Goal: Task Accomplishment & Management: Manage account settings

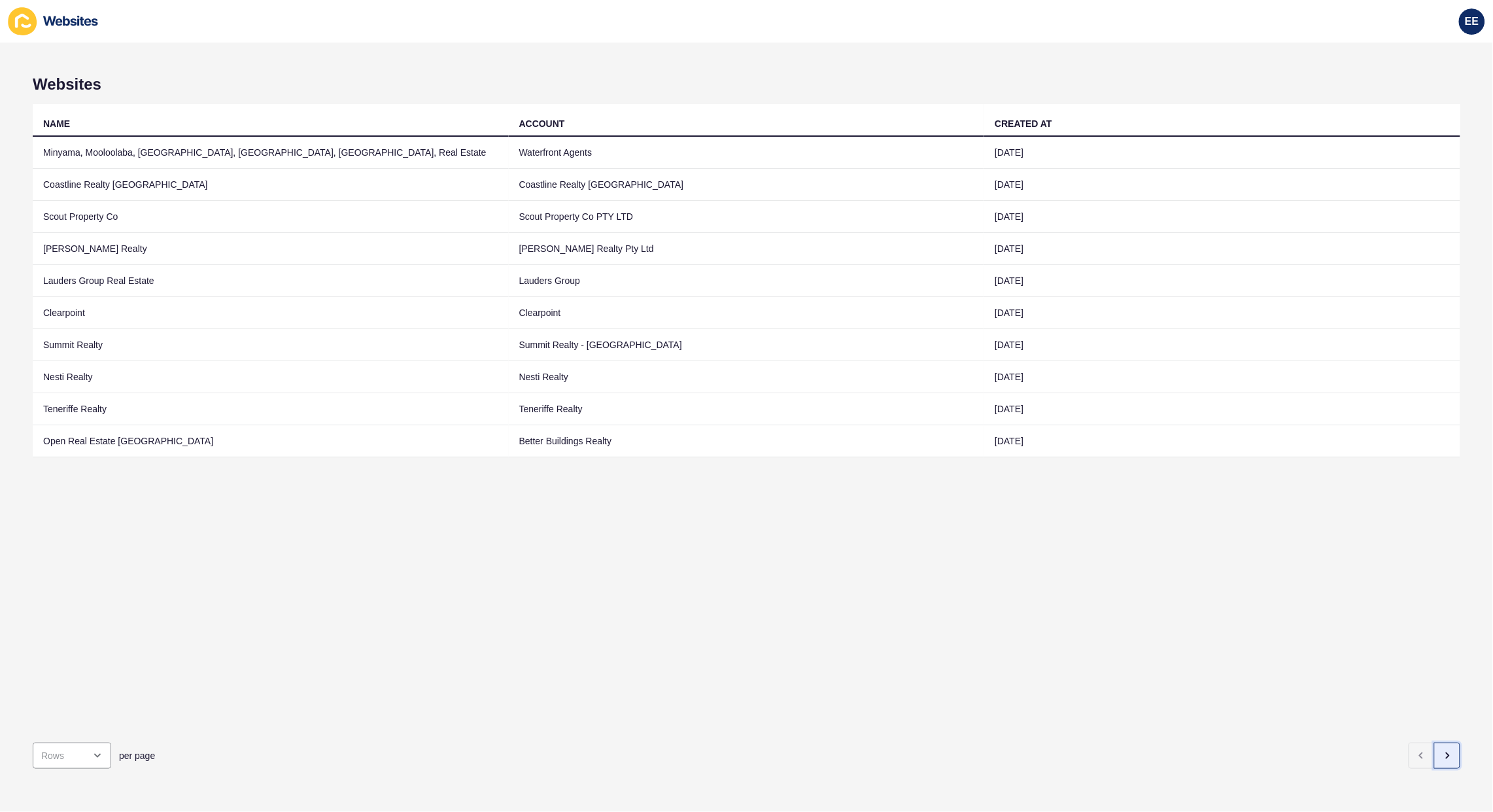
click at [1447, 753] on icon "button" at bounding box center [1447, 755] width 2 height 5
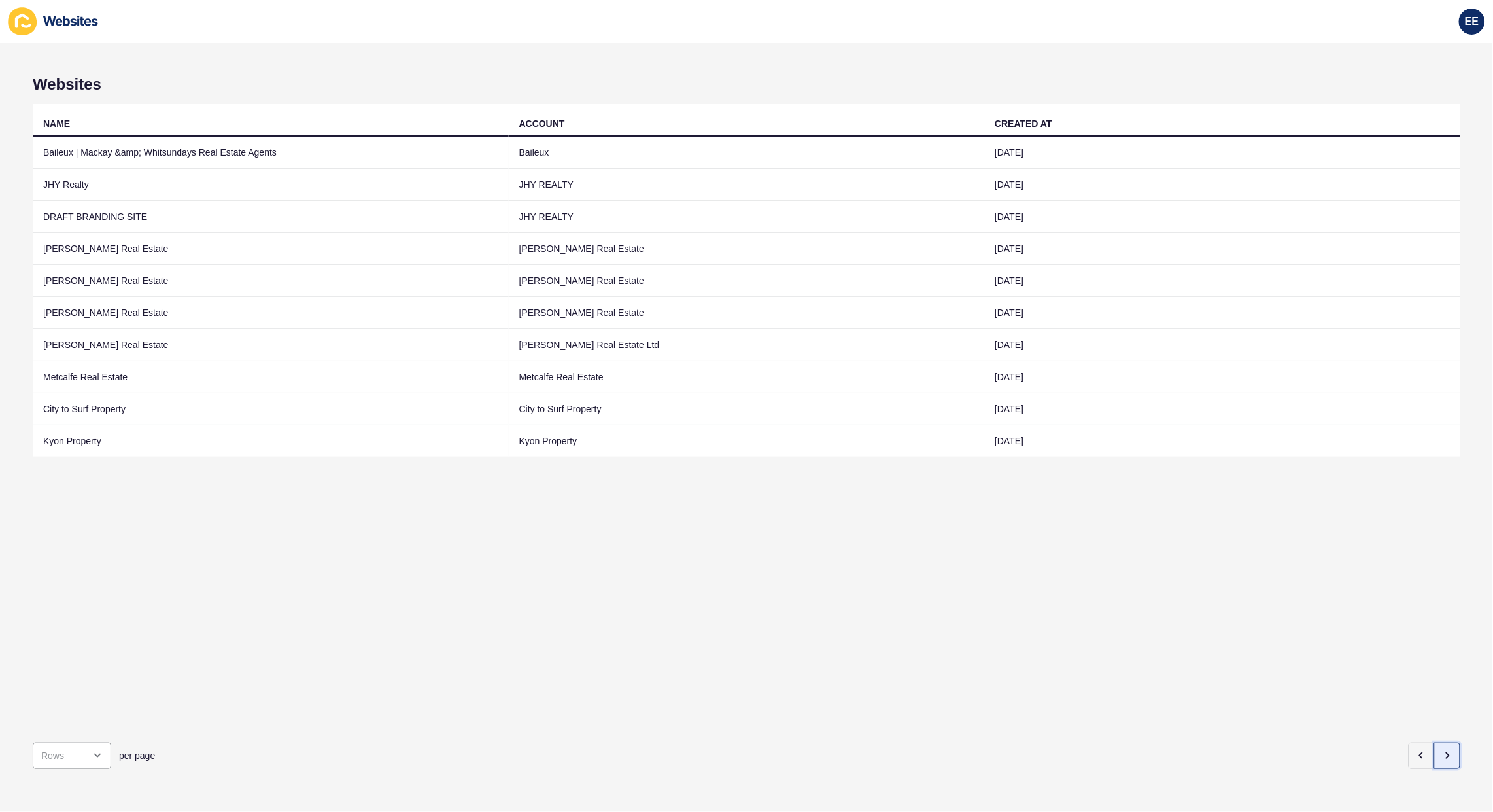
click at [1444, 742] on button "button" at bounding box center [1447, 755] width 26 height 26
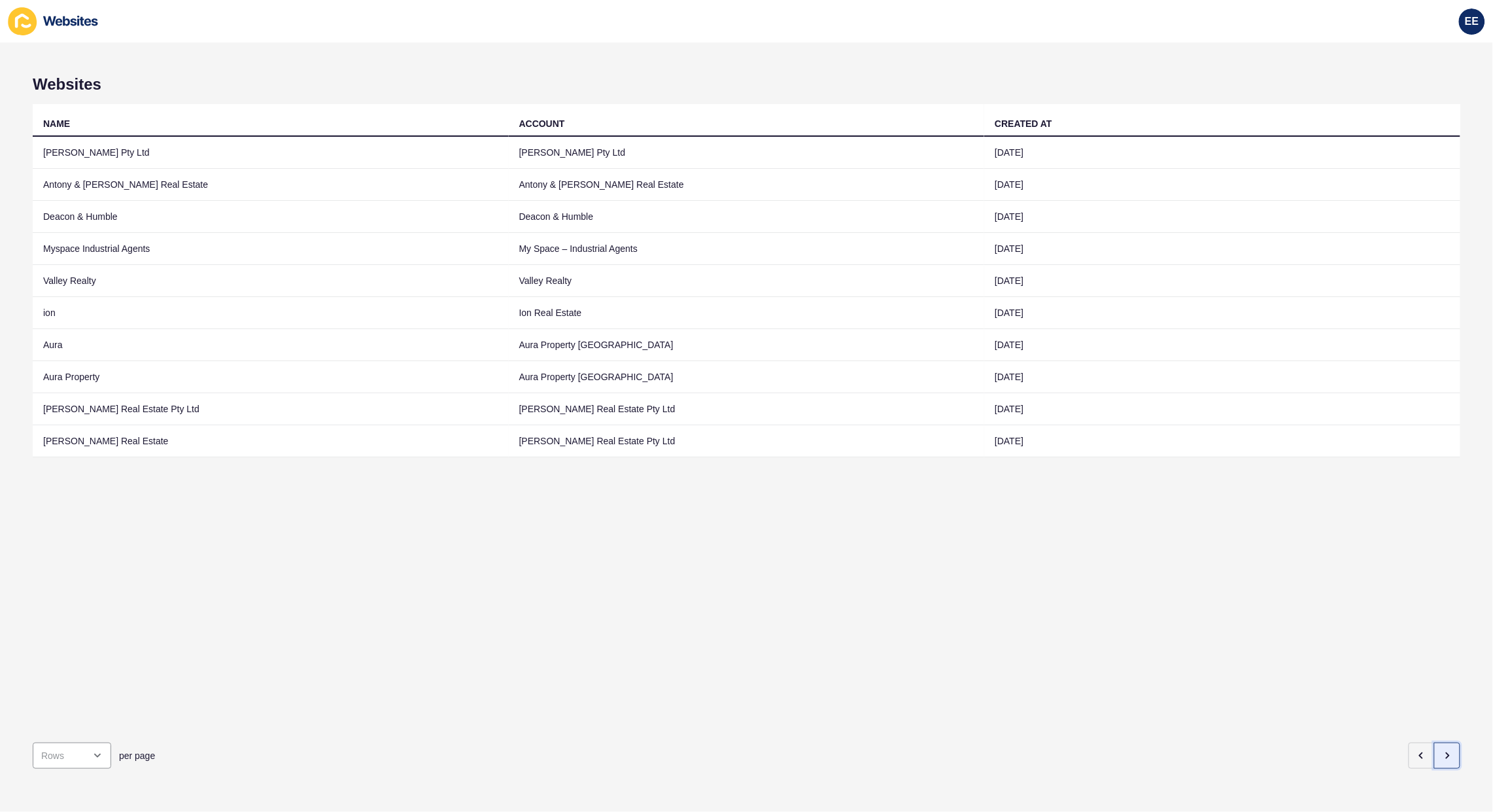
click at [1442, 750] on icon "button" at bounding box center [1447, 755] width 11 height 11
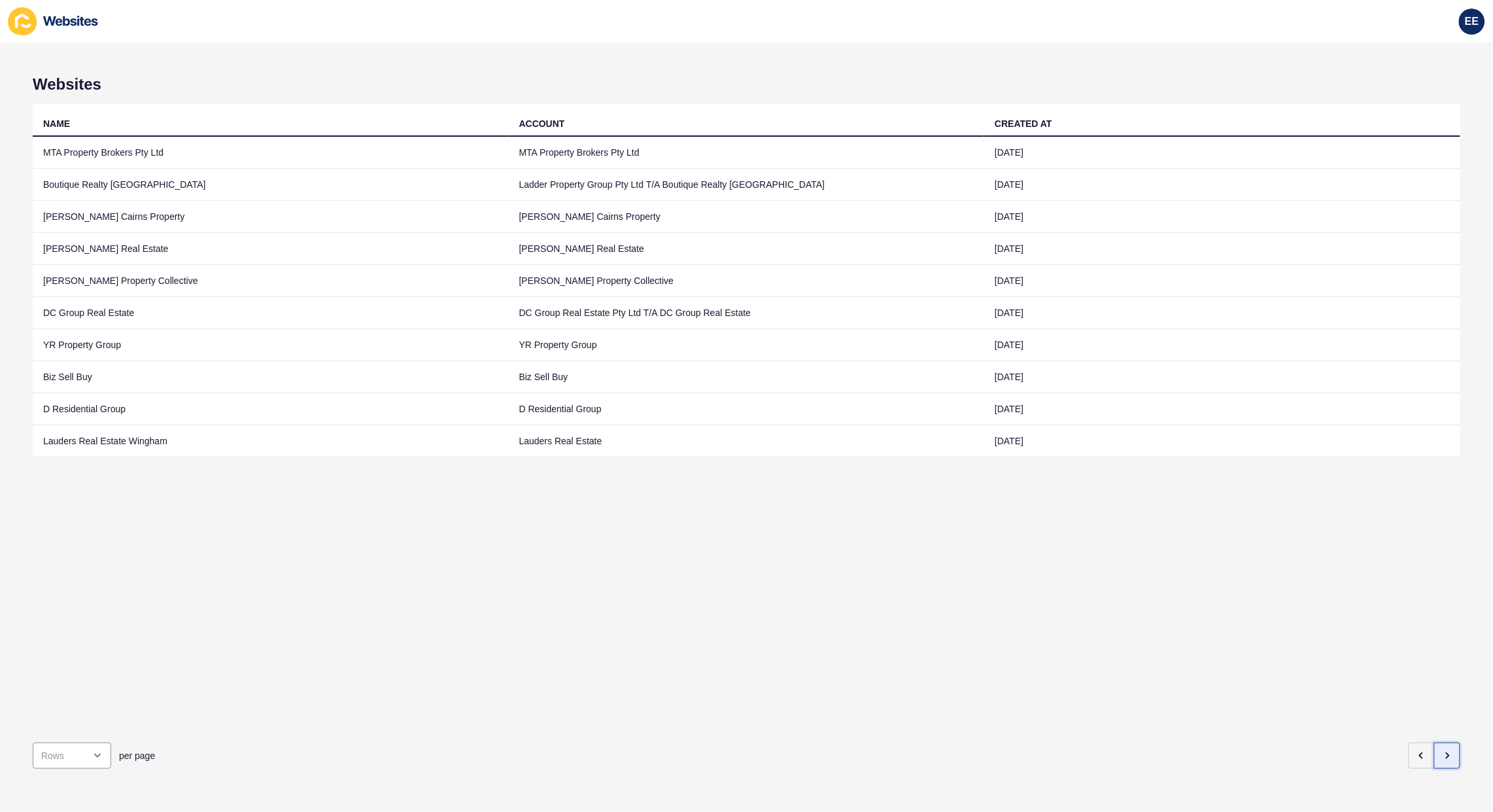
click at [1435, 742] on button "button" at bounding box center [1447, 755] width 26 height 26
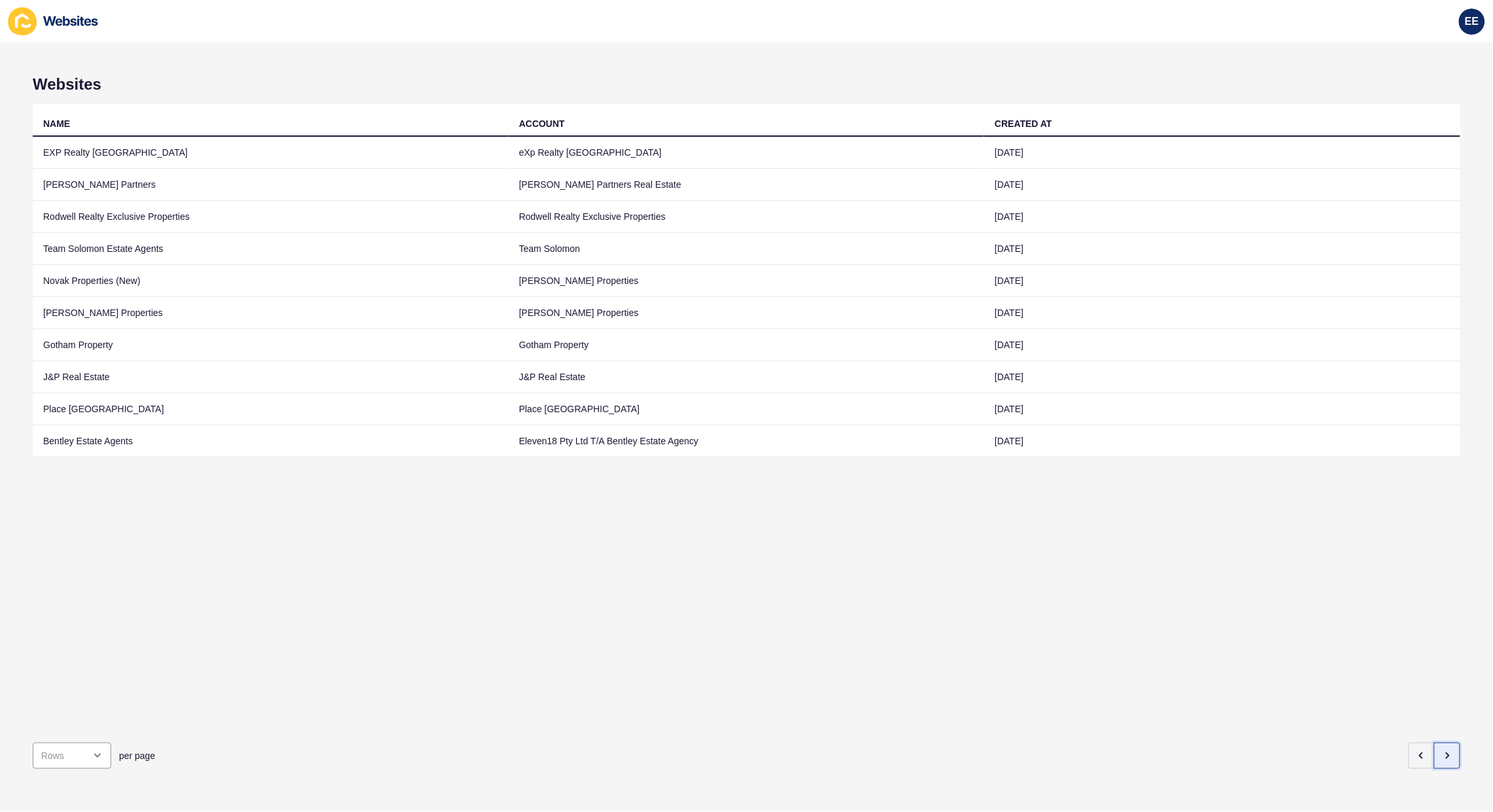
click at [1445, 742] on button "button" at bounding box center [1447, 755] width 26 height 26
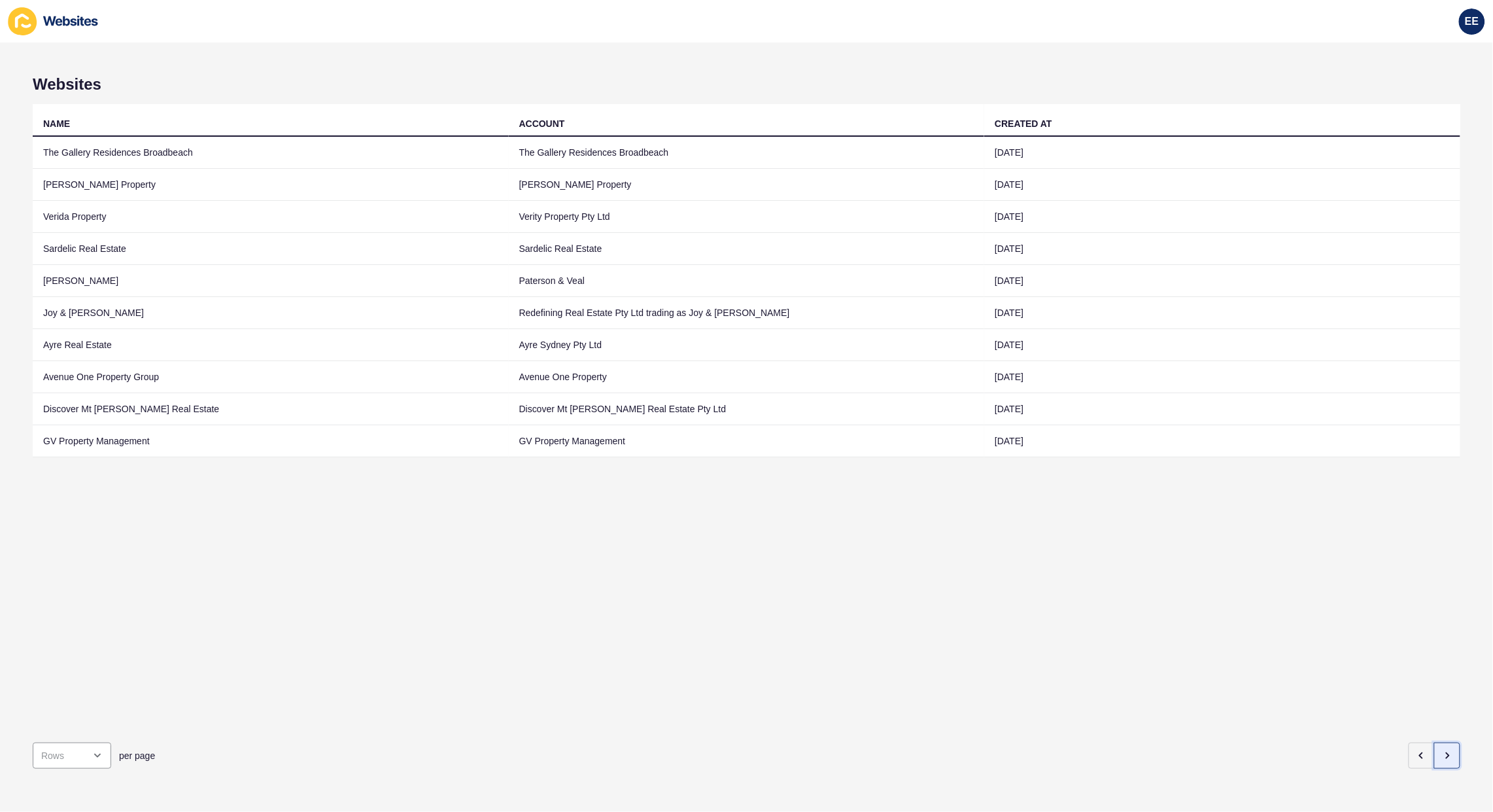
click at [1434, 742] on button "button" at bounding box center [1447, 755] width 26 height 26
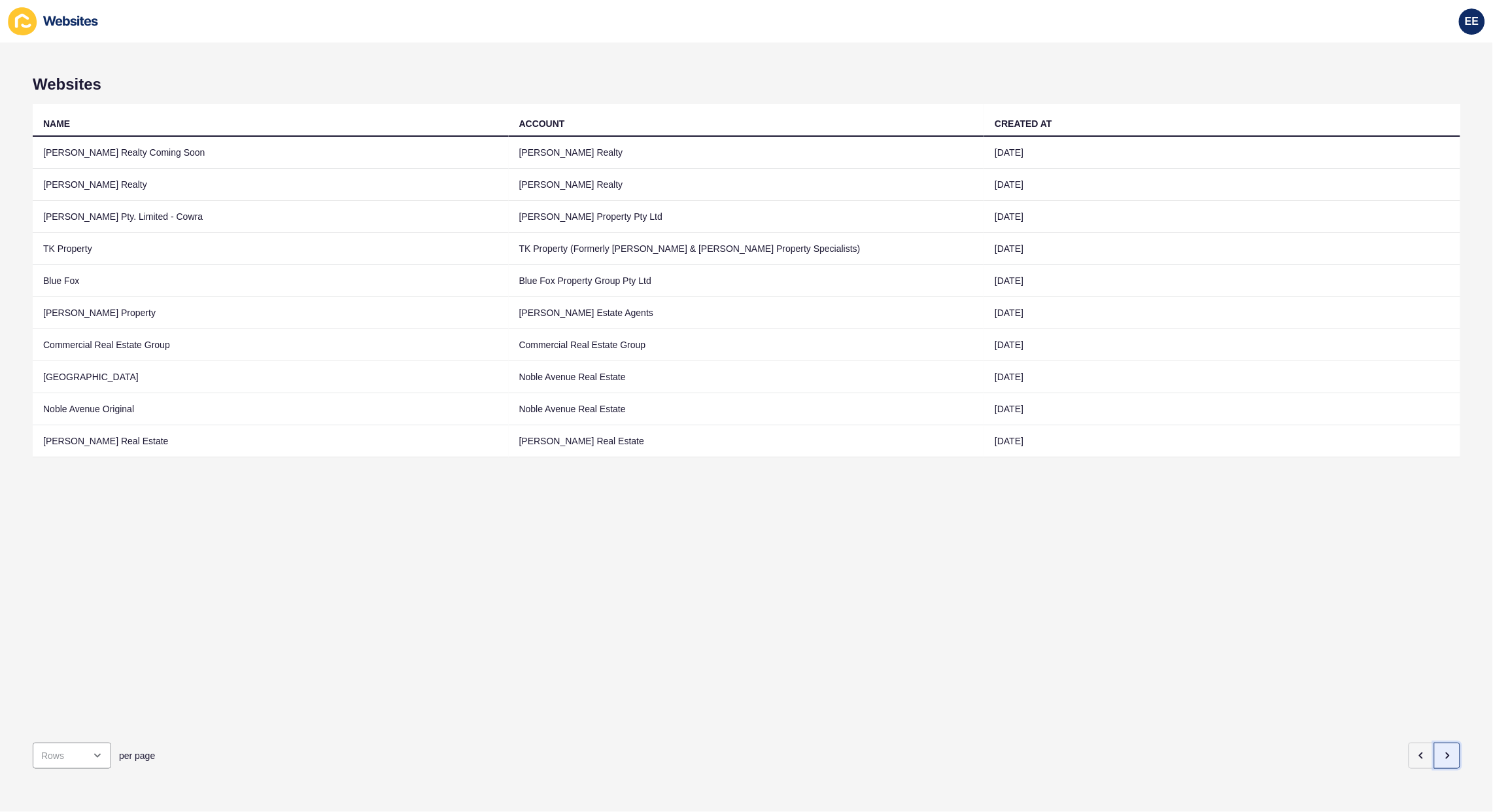
click at [1442, 750] on icon "button" at bounding box center [1447, 755] width 11 height 11
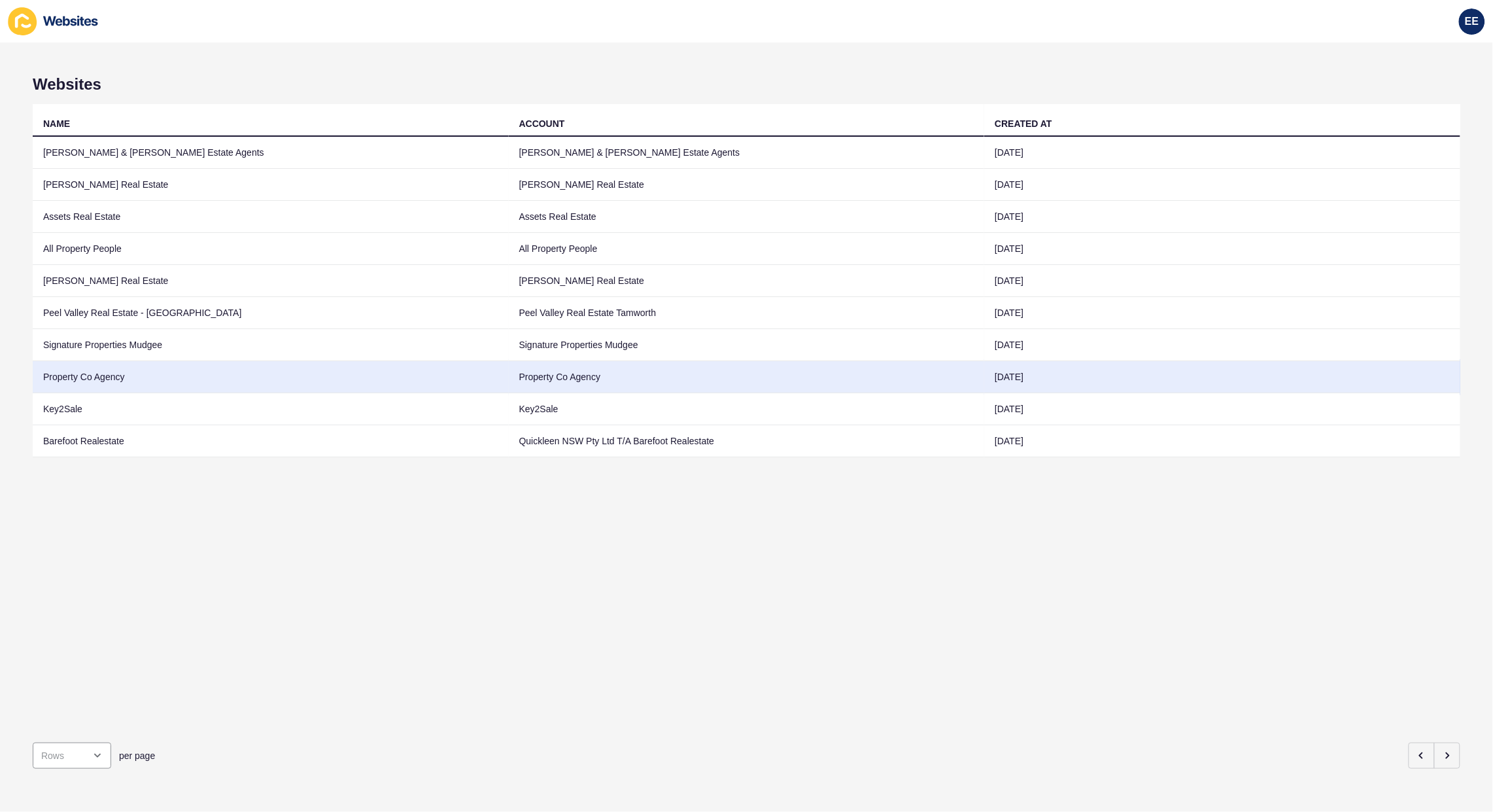
click at [63, 376] on td "Property Co Agency" at bounding box center [270, 377] width 476 height 32
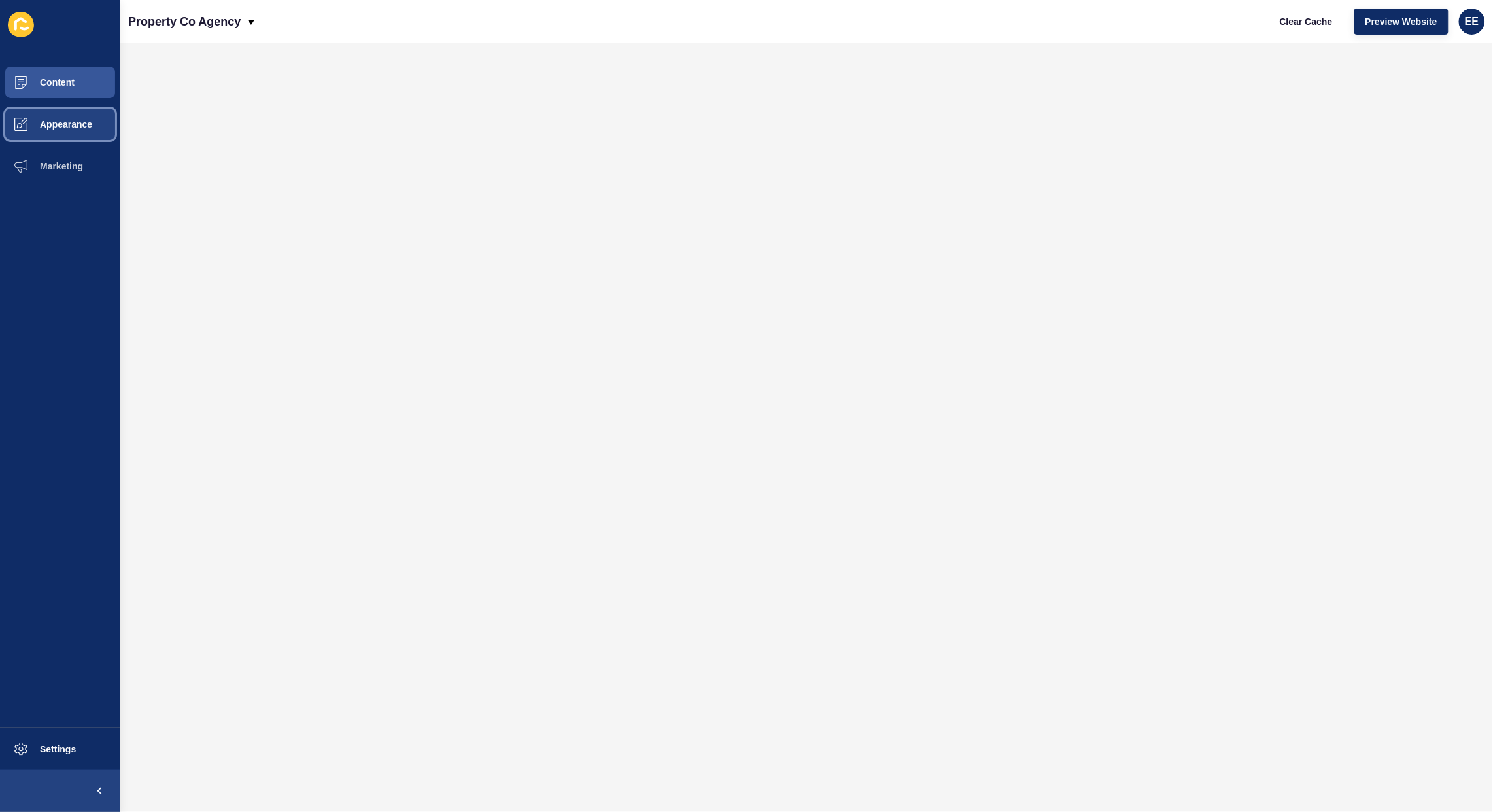
click at [54, 124] on span "Appearance" at bounding box center [46, 124] width 94 height 11
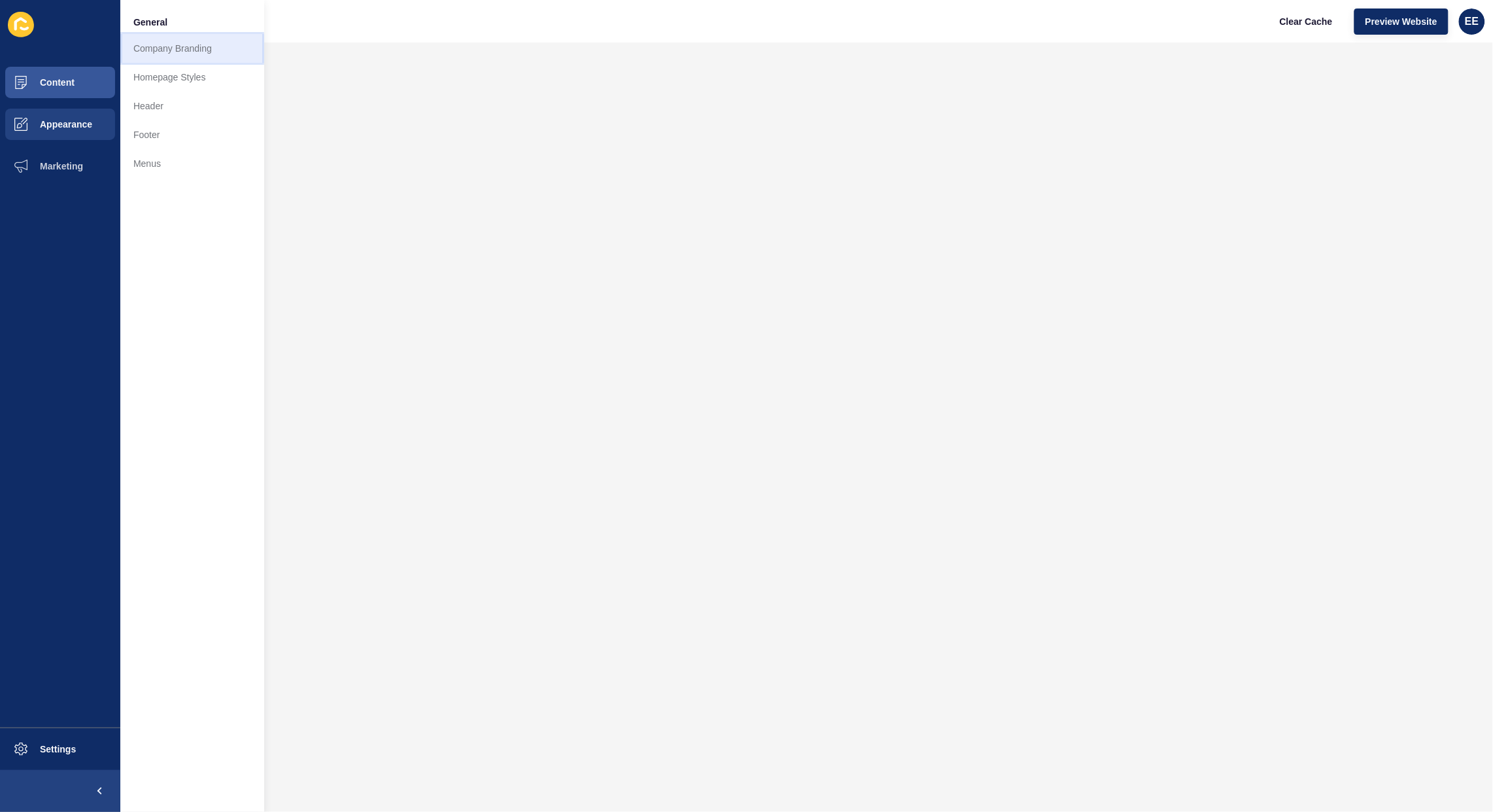
click at [216, 46] on link "Company Branding" at bounding box center [192, 48] width 144 height 28
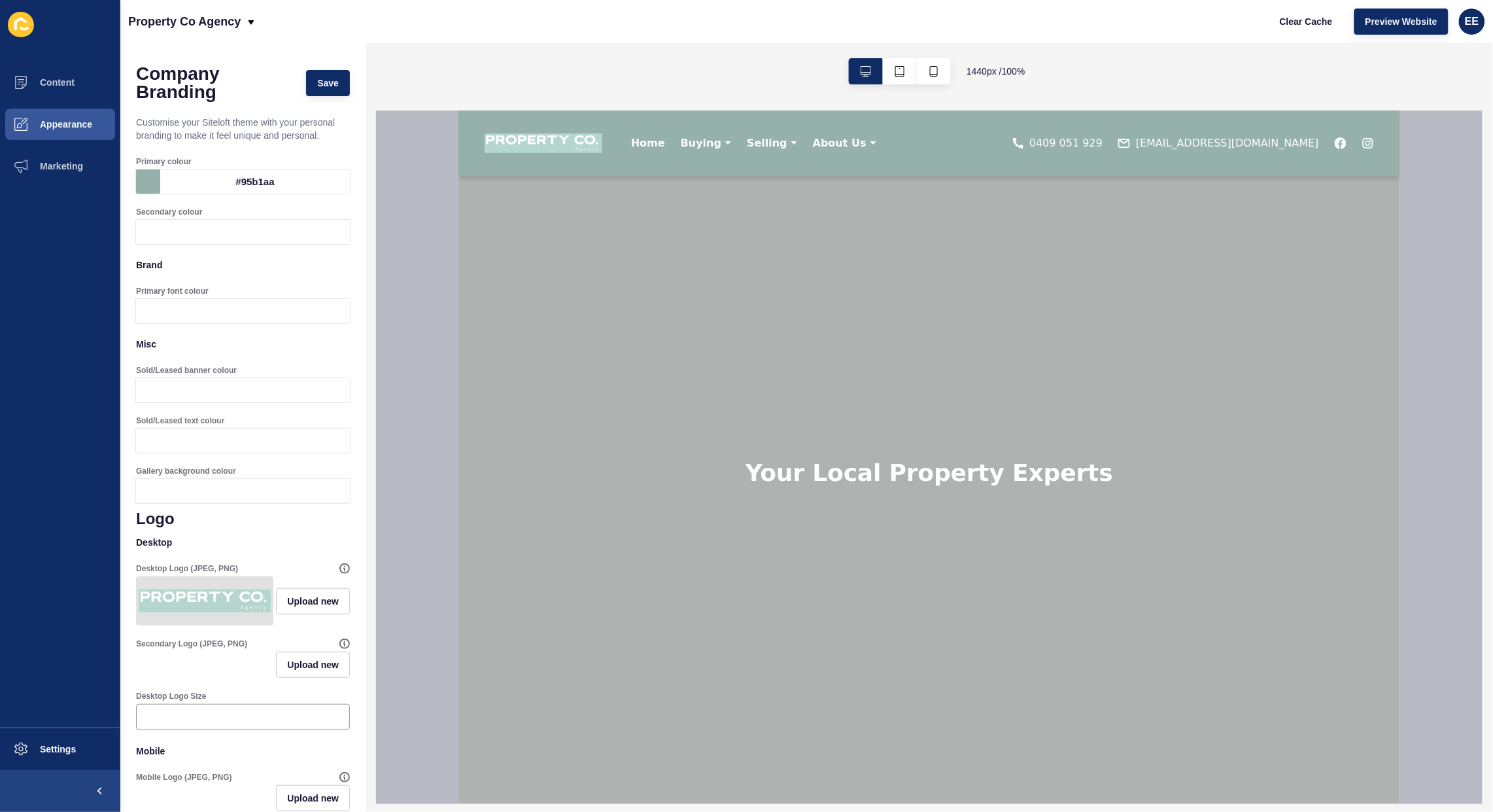
click at [240, 193] on div "#95b1aa" at bounding box center [255, 181] width 190 height 24
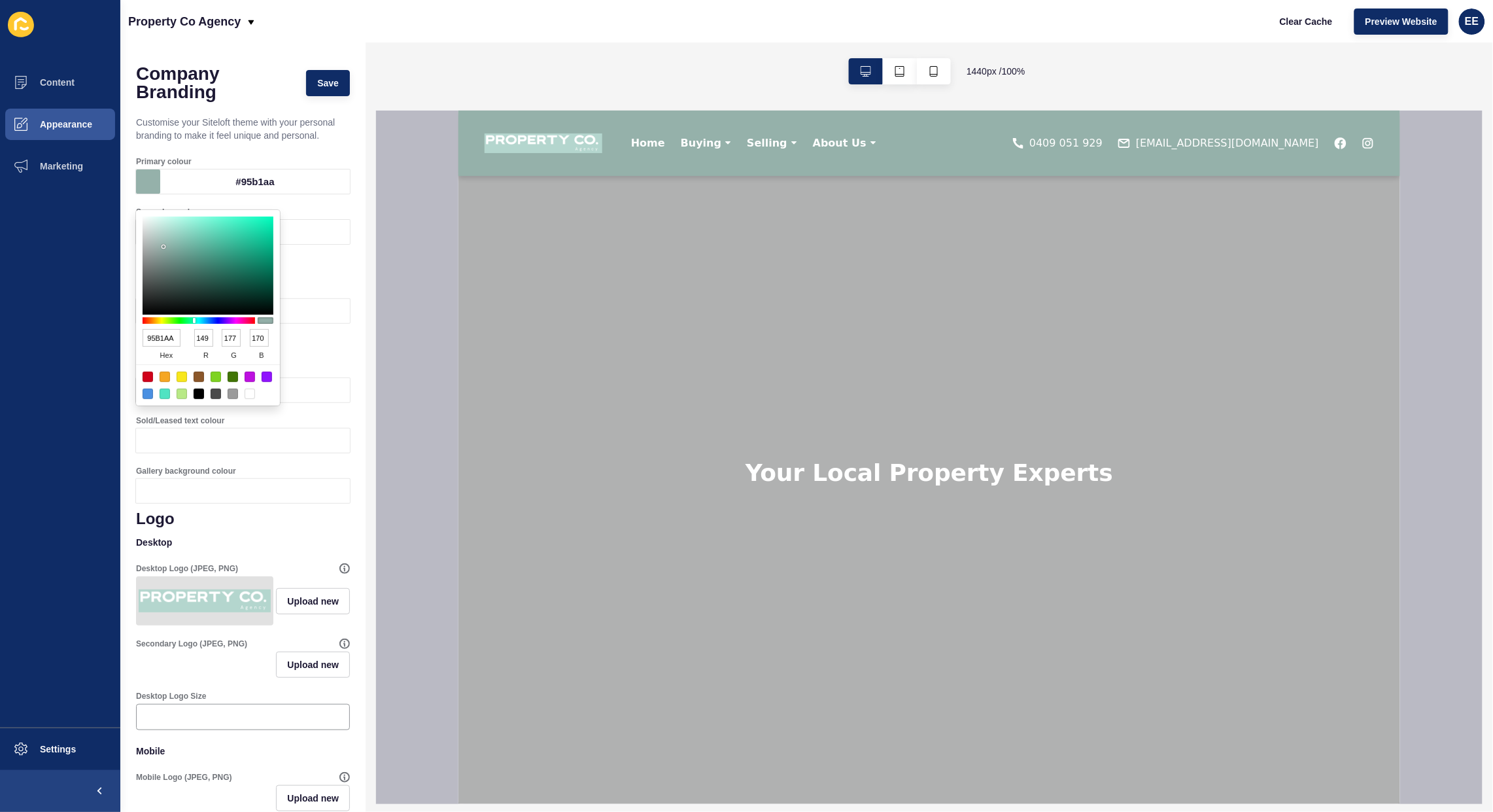
click at [157, 334] on input "95B1AA" at bounding box center [161, 338] width 38 height 18
paste input "#B4D6CE"
type input "#B4D6CE"
type input "180"
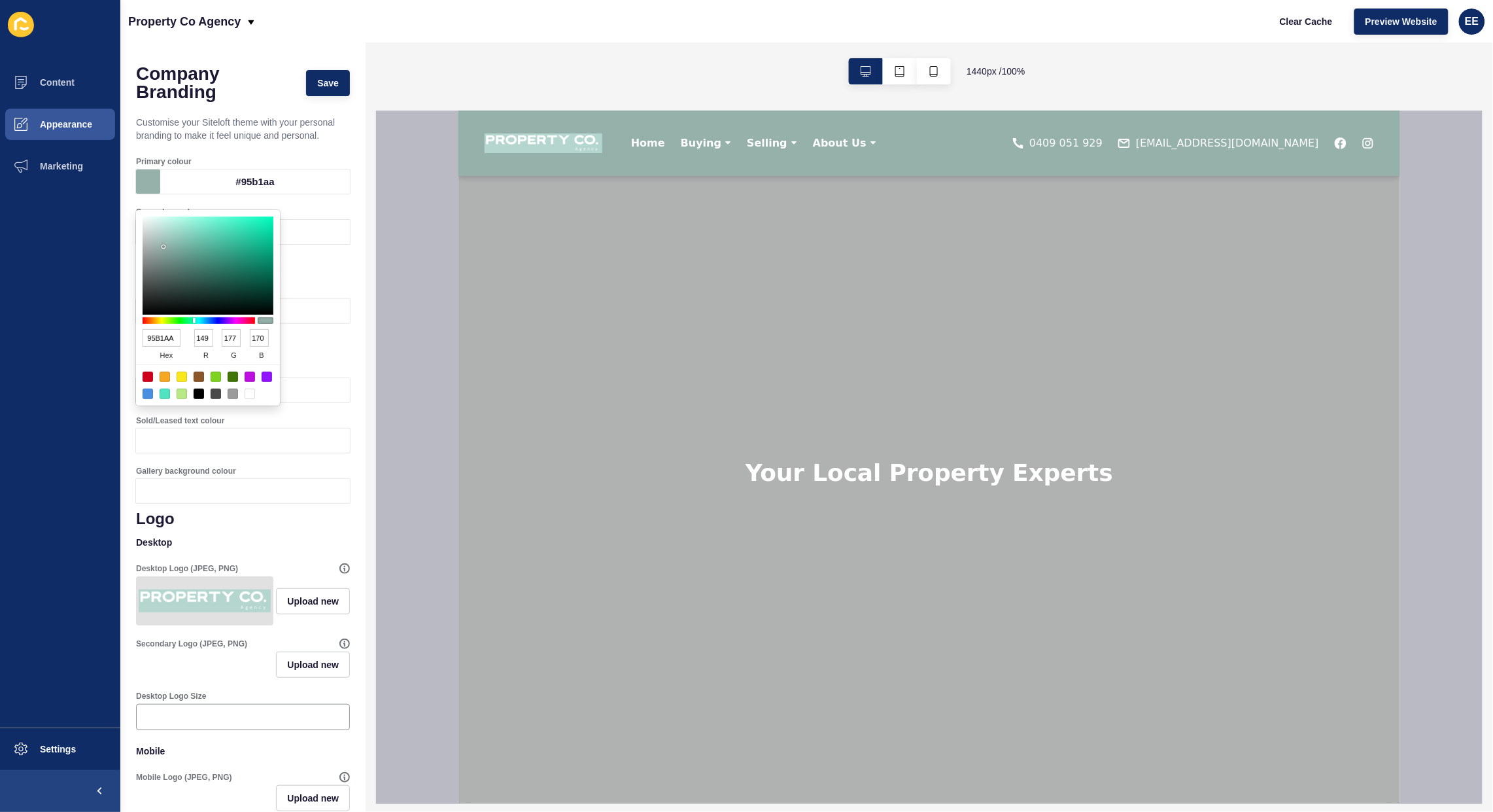
type input "214"
type input "206"
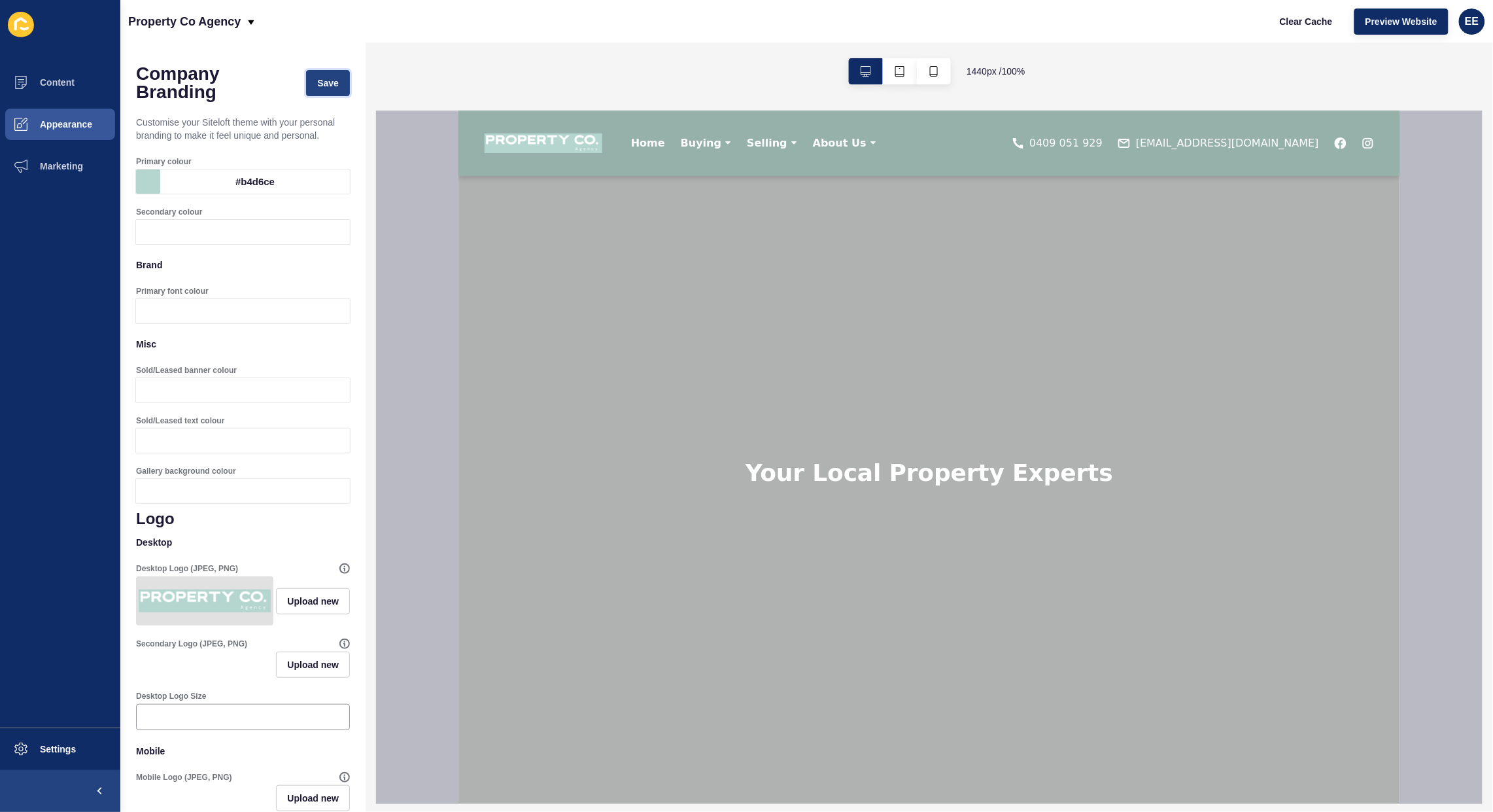
click at [317, 89] on span "Save" at bounding box center [328, 83] width 22 height 13
click at [317, 82] on span "Save" at bounding box center [328, 83] width 22 height 13
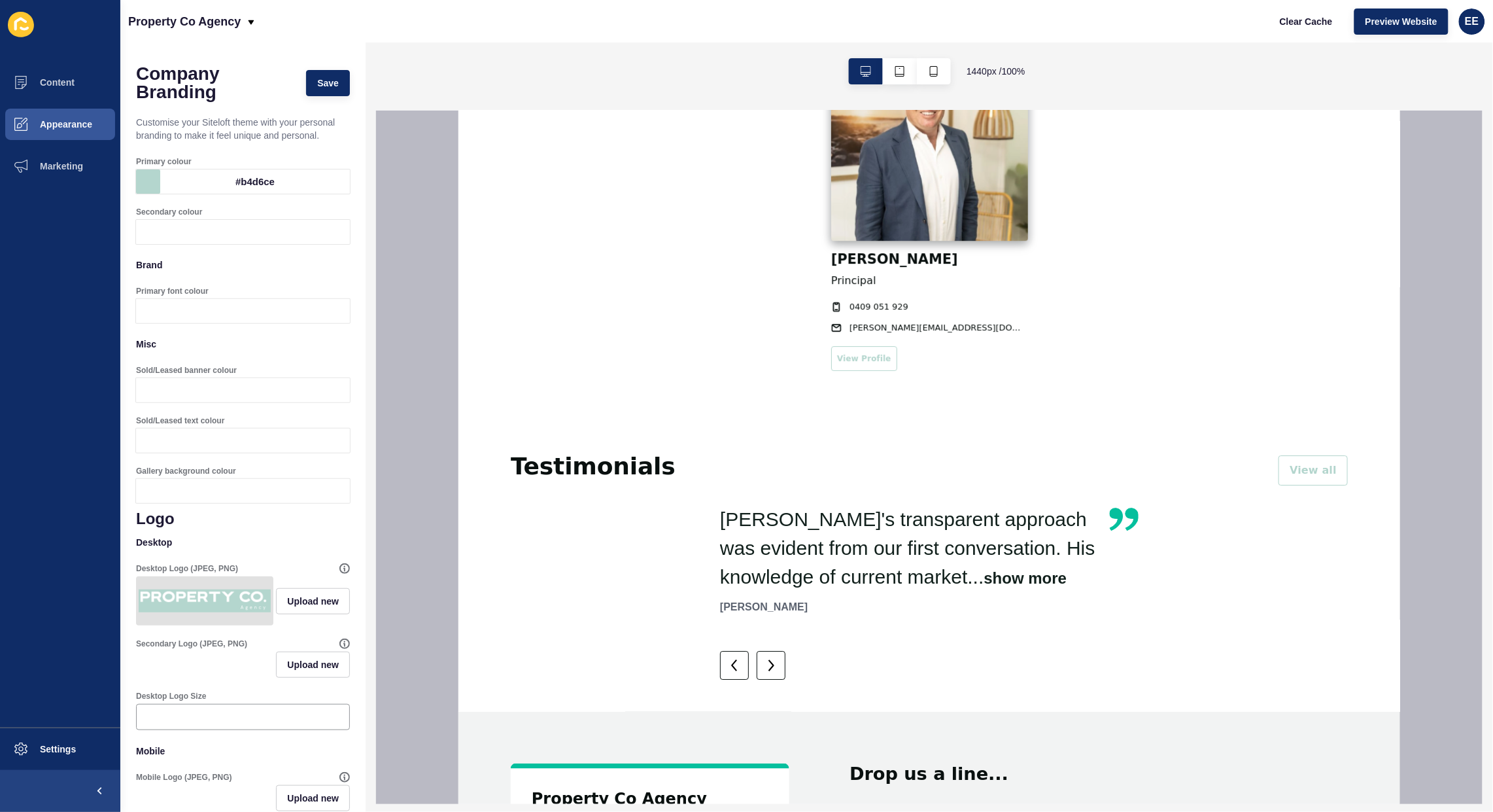
scroll to position [1910, 0]
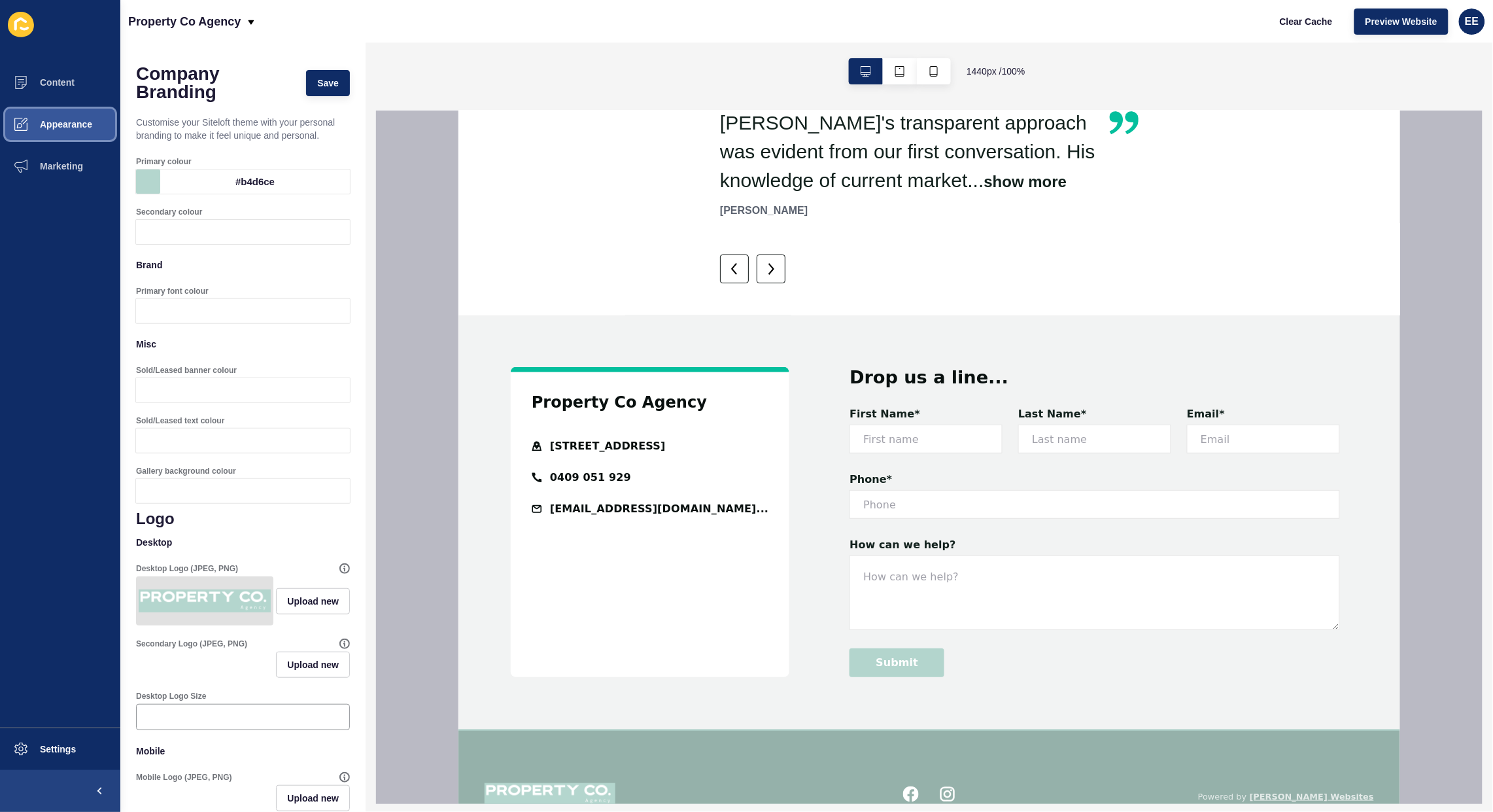
click at [72, 125] on span "Appearance" at bounding box center [46, 124] width 94 height 11
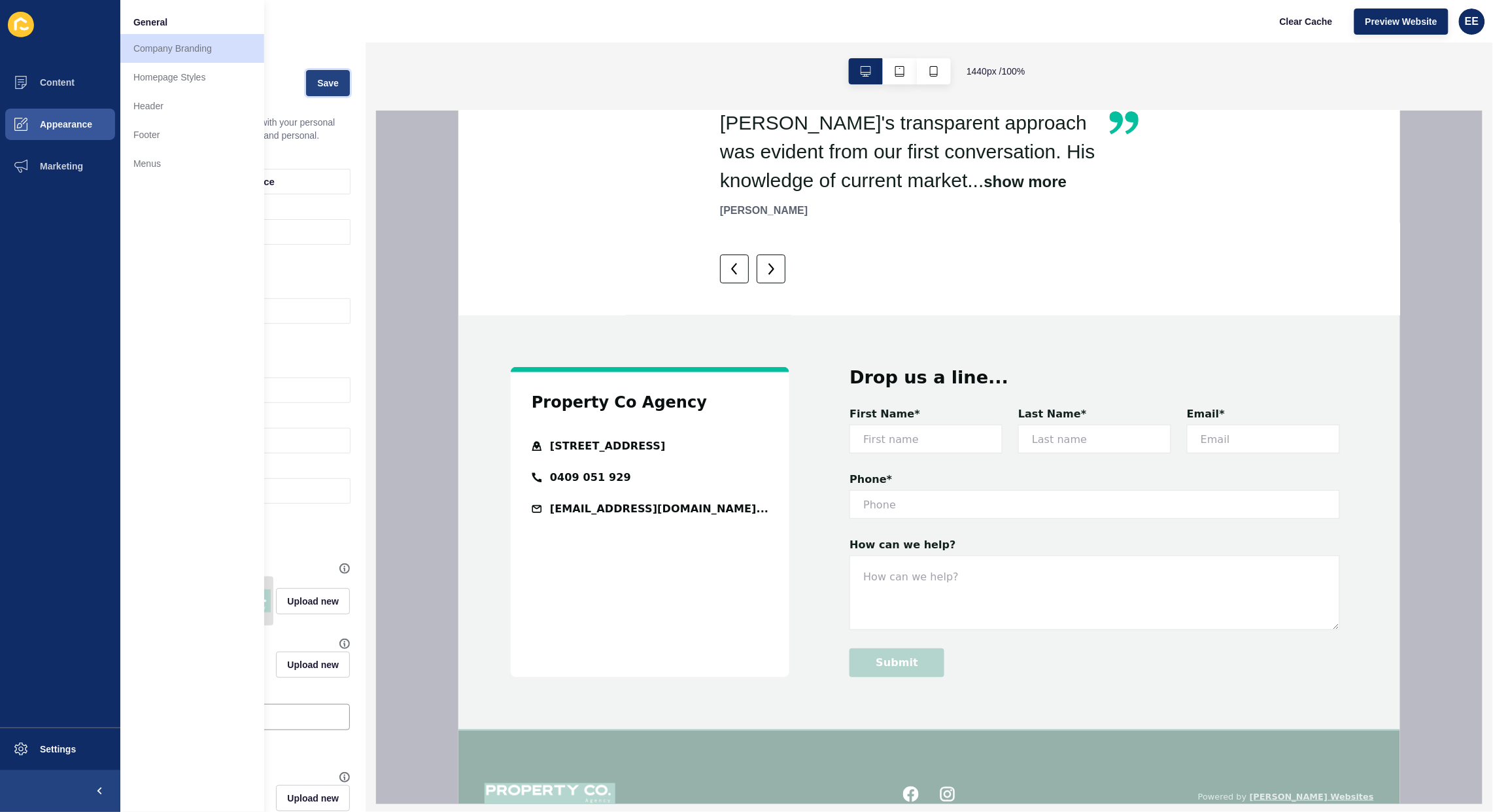
click at [319, 81] on span "Save" at bounding box center [328, 83] width 22 height 13
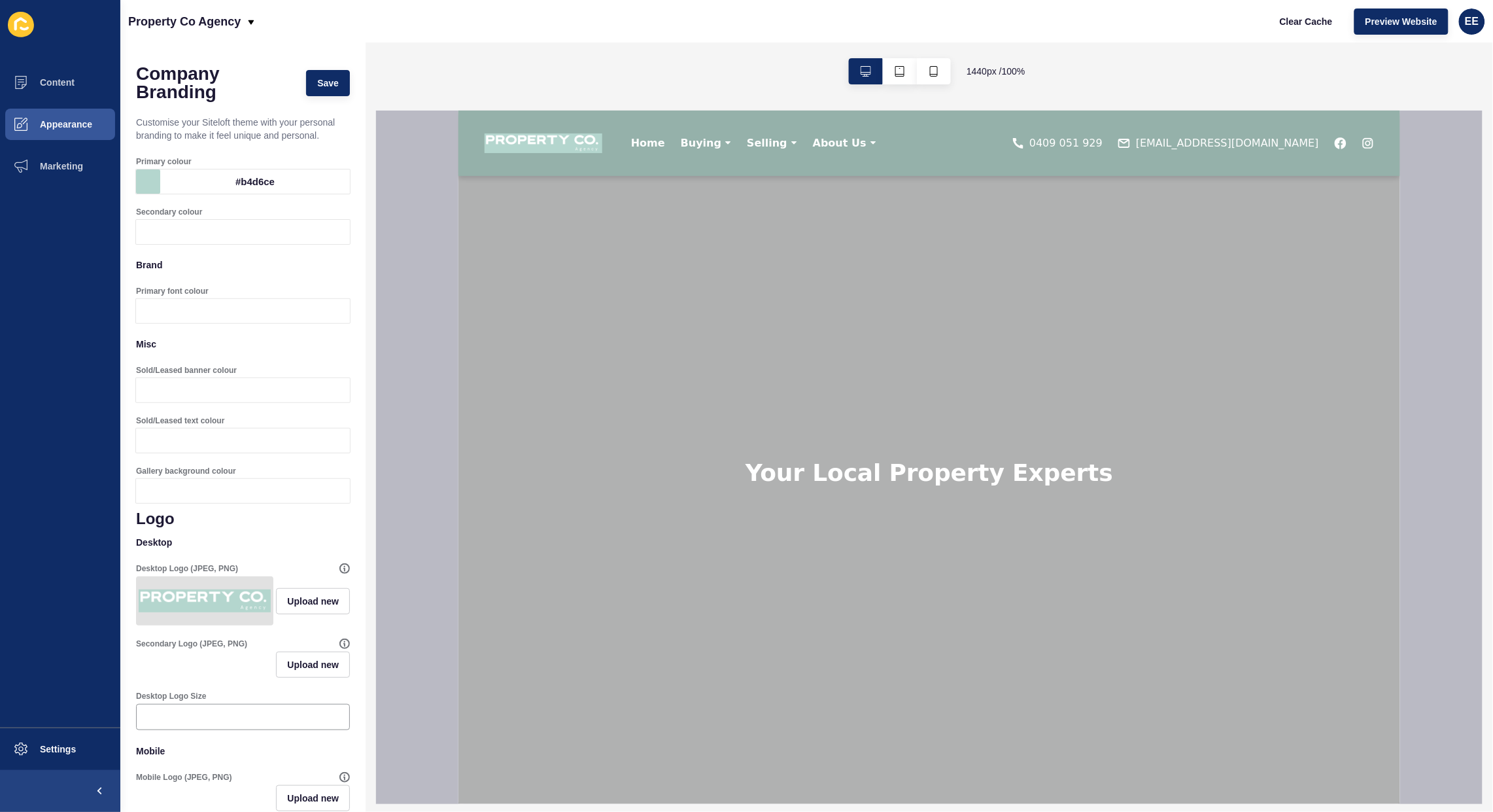
scroll to position [0, 0]
click at [59, 116] on button "Appearance" at bounding box center [60, 124] width 120 height 41
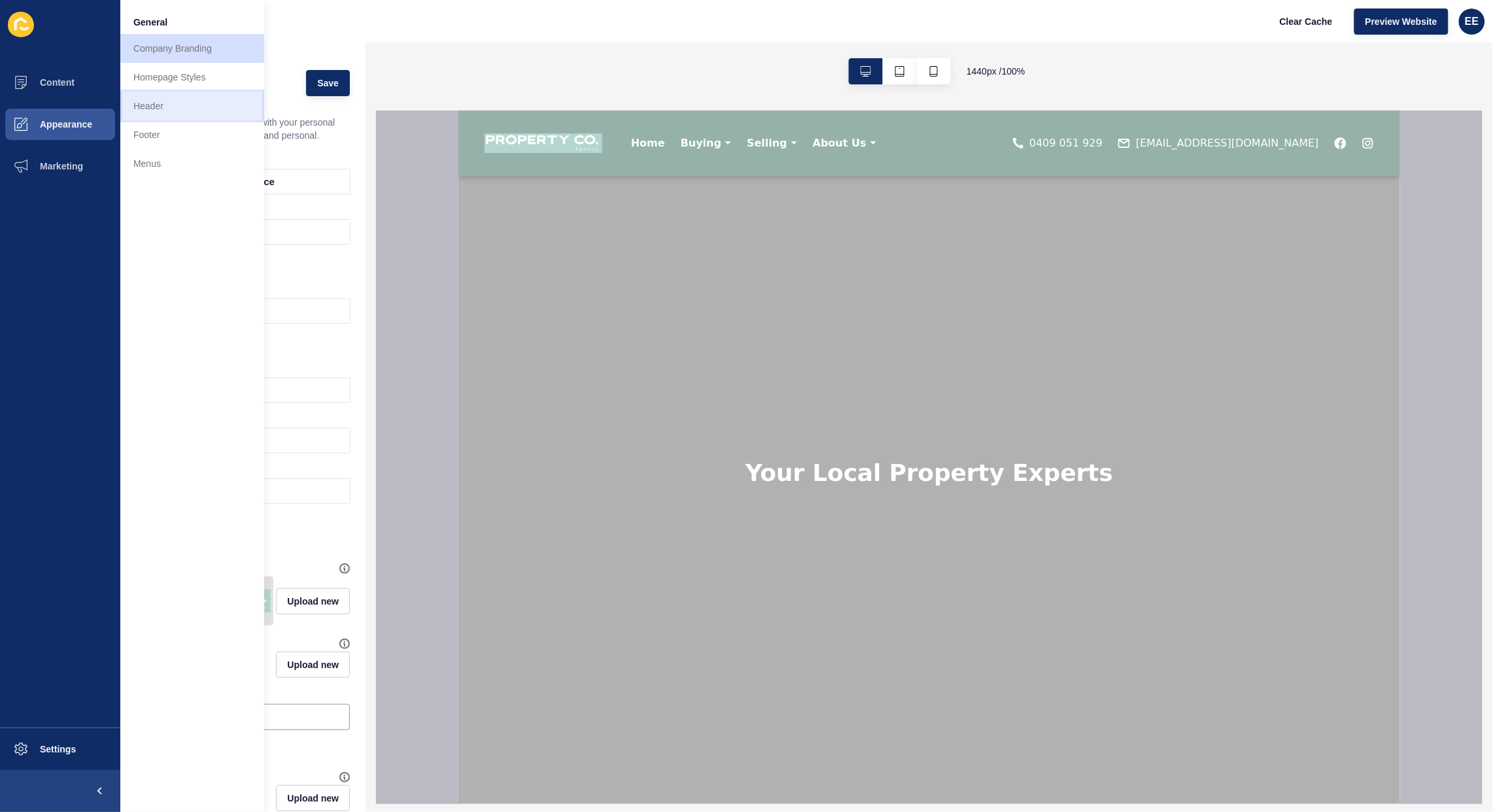
click at [152, 108] on link "Header" at bounding box center [192, 106] width 144 height 28
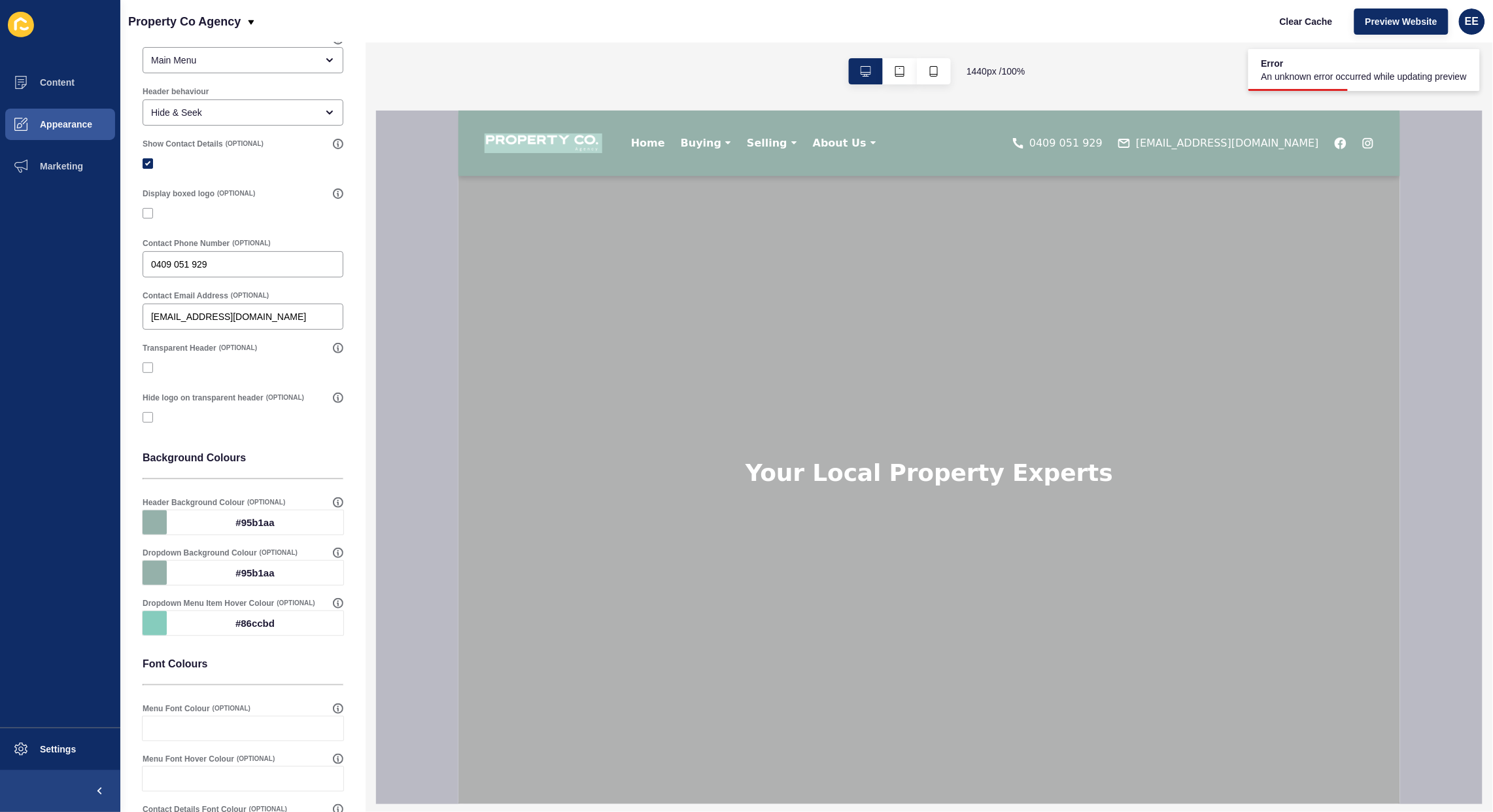
scroll to position [81, 0]
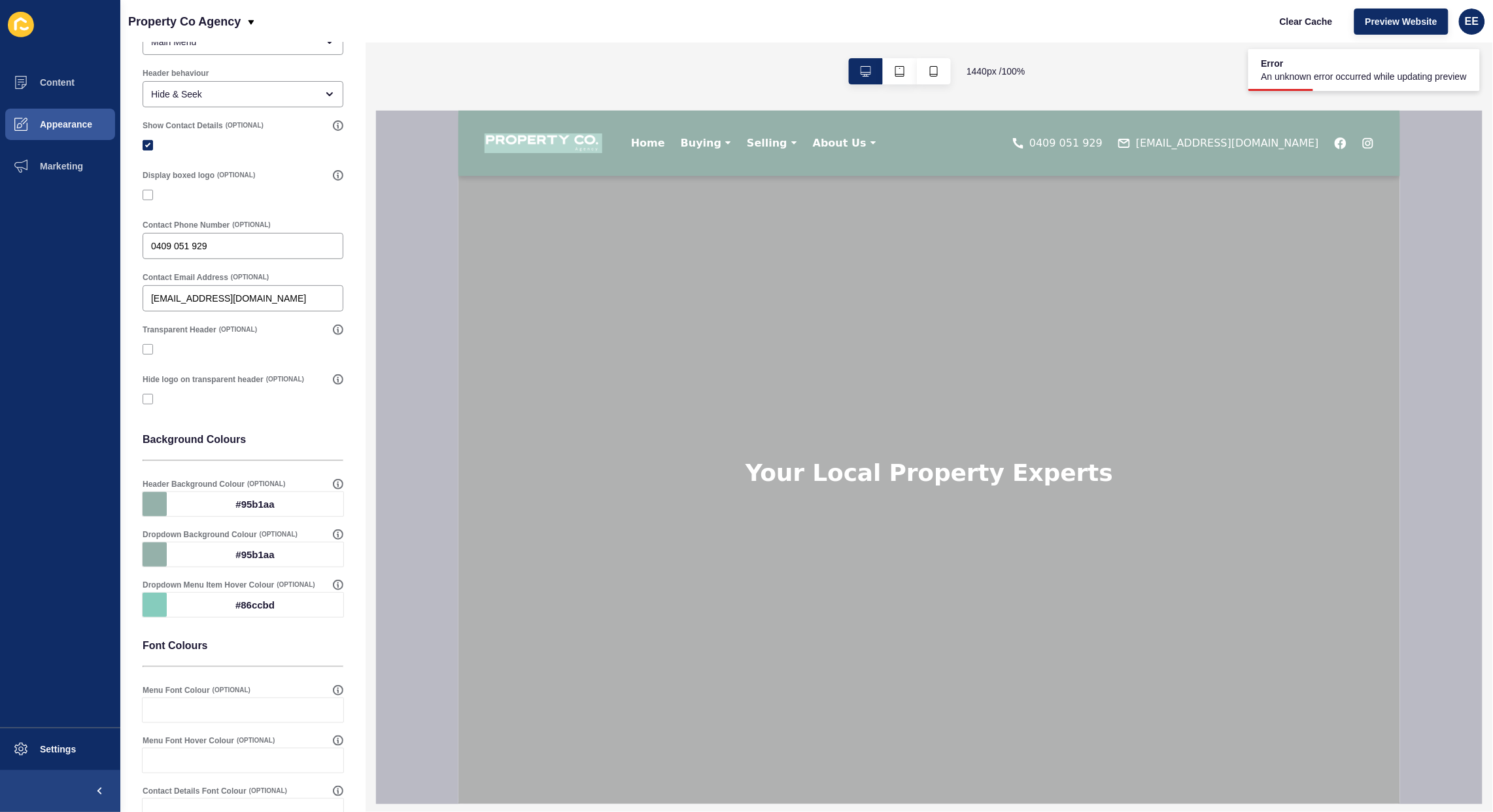
click at [247, 498] on div "#95b1aa" at bounding box center [255, 504] width 177 height 24
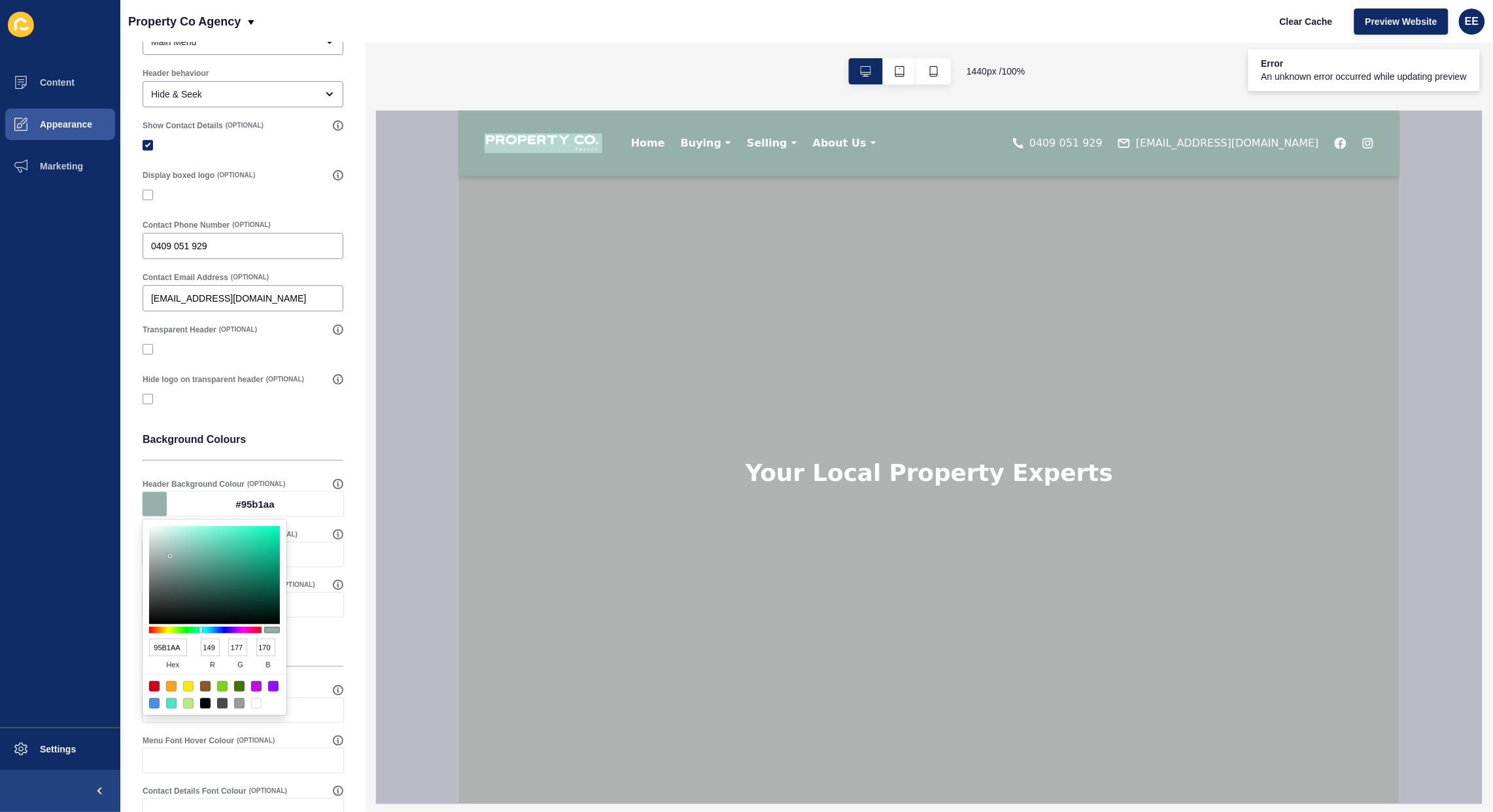
click at [159, 648] on input "95B1AA" at bounding box center [168, 648] width 38 height 18
paste input "#B4D6CE"
type input "#B4D6CE"
type input "180"
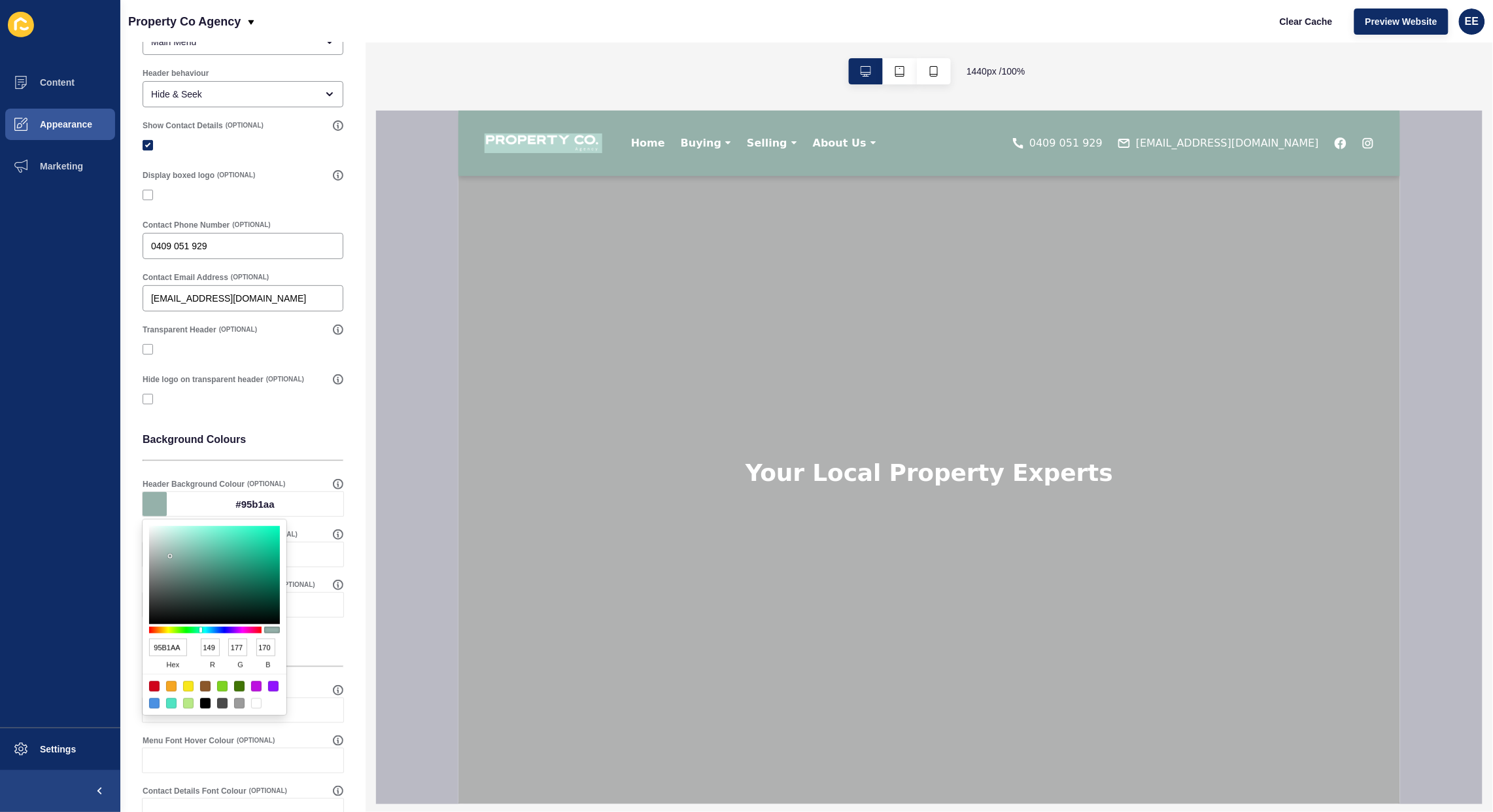
type input "214"
type input "206"
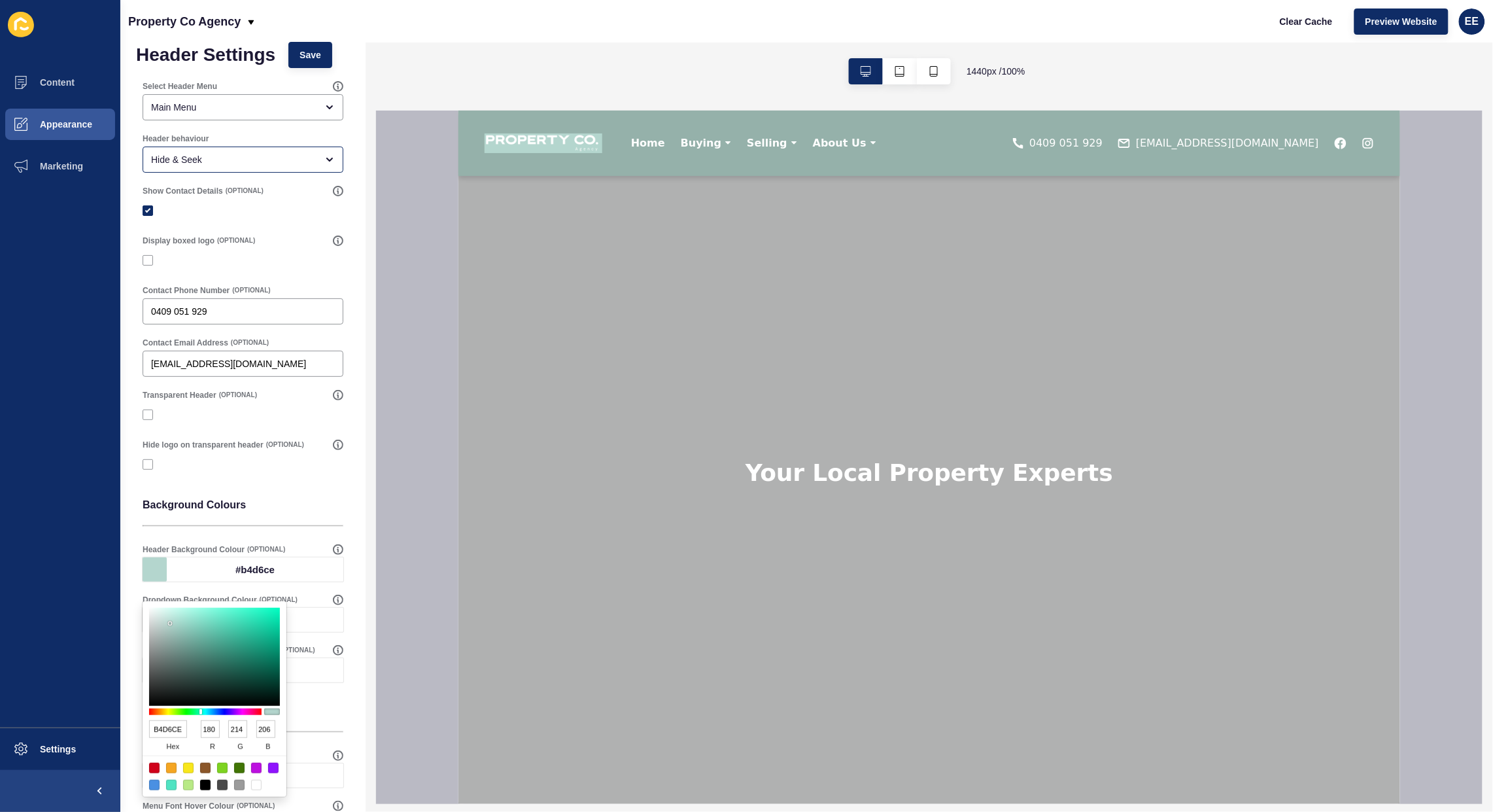
scroll to position [0, 0]
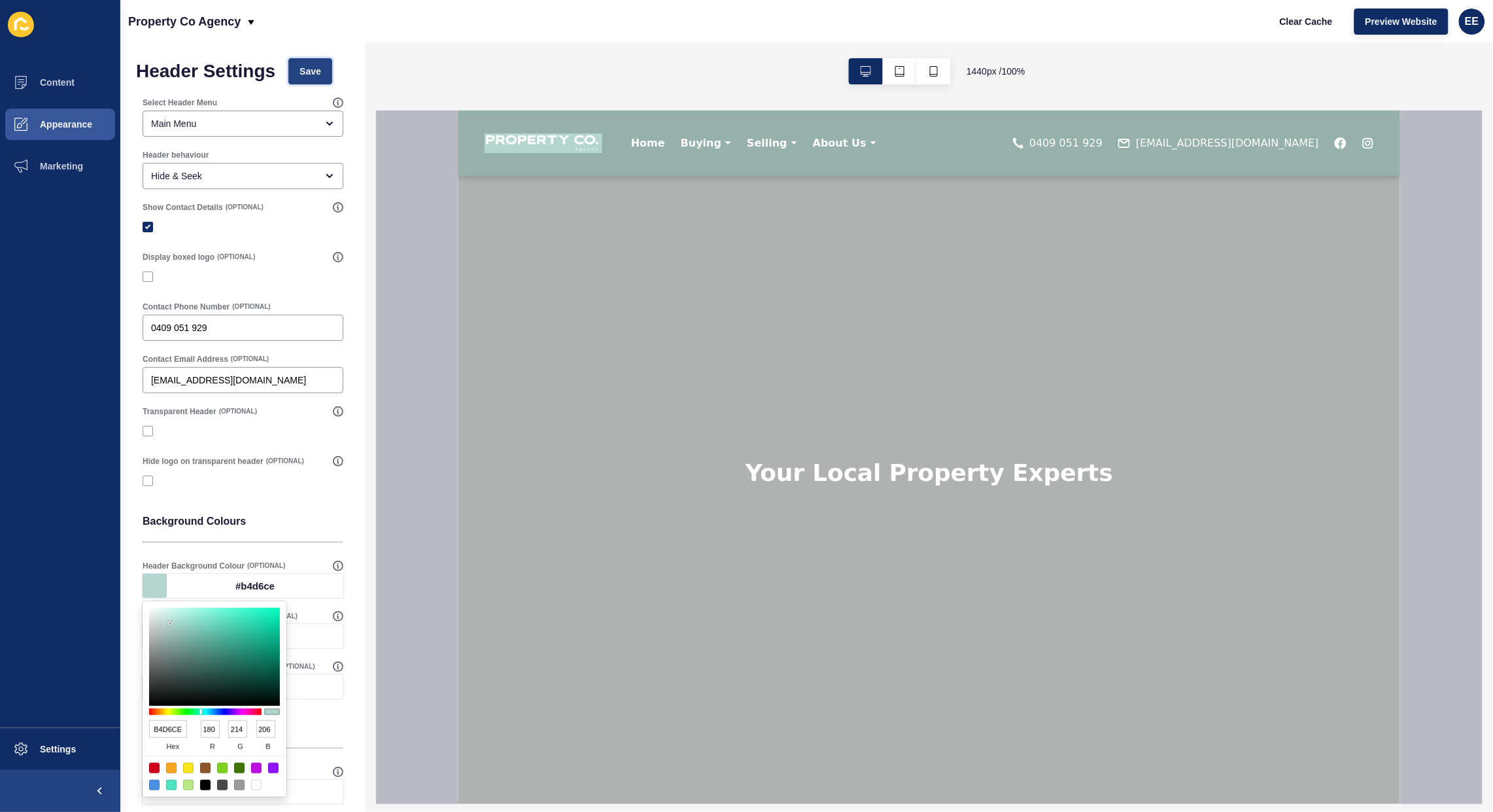
click at [309, 70] on span "Save" at bounding box center [310, 72] width 22 height 13
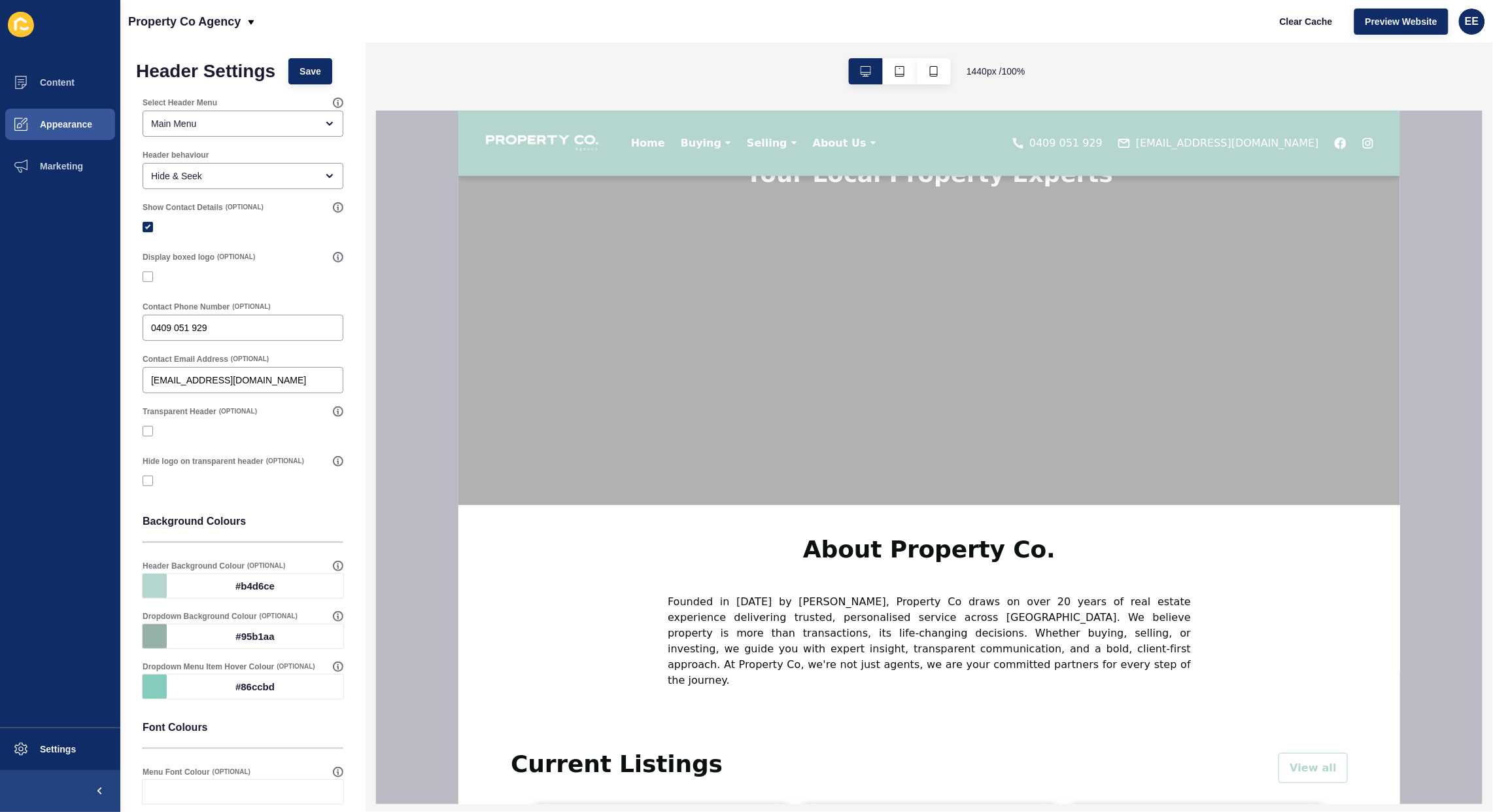
scroll to position [275, 0]
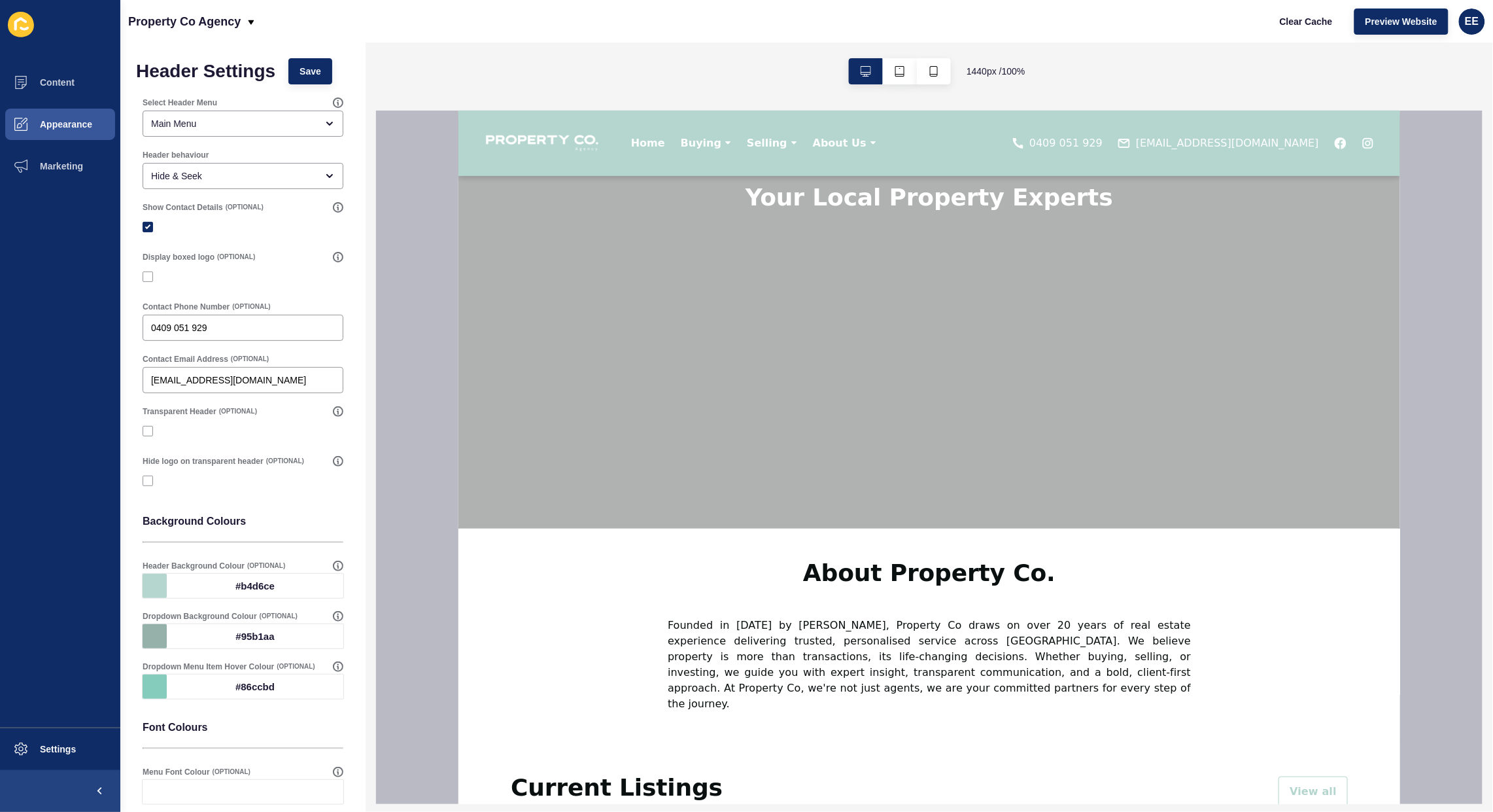
click at [253, 633] on div "#95b1aa" at bounding box center [255, 636] width 177 height 24
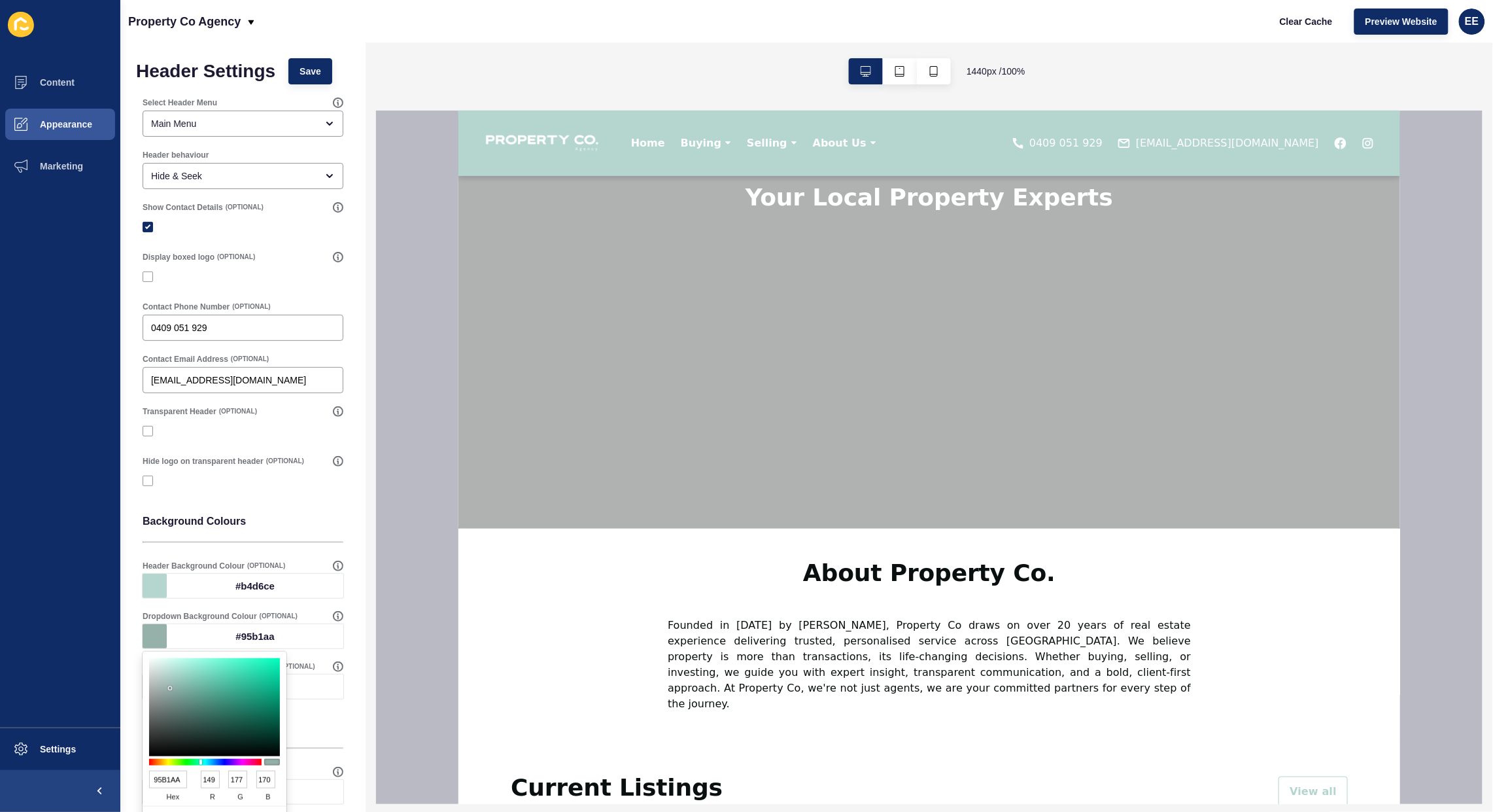
click at [165, 774] on input "95B1AA" at bounding box center [168, 779] width 38 height 18
paste input "#B4D6CE"
type input "#B4D6CE"
type input "180"
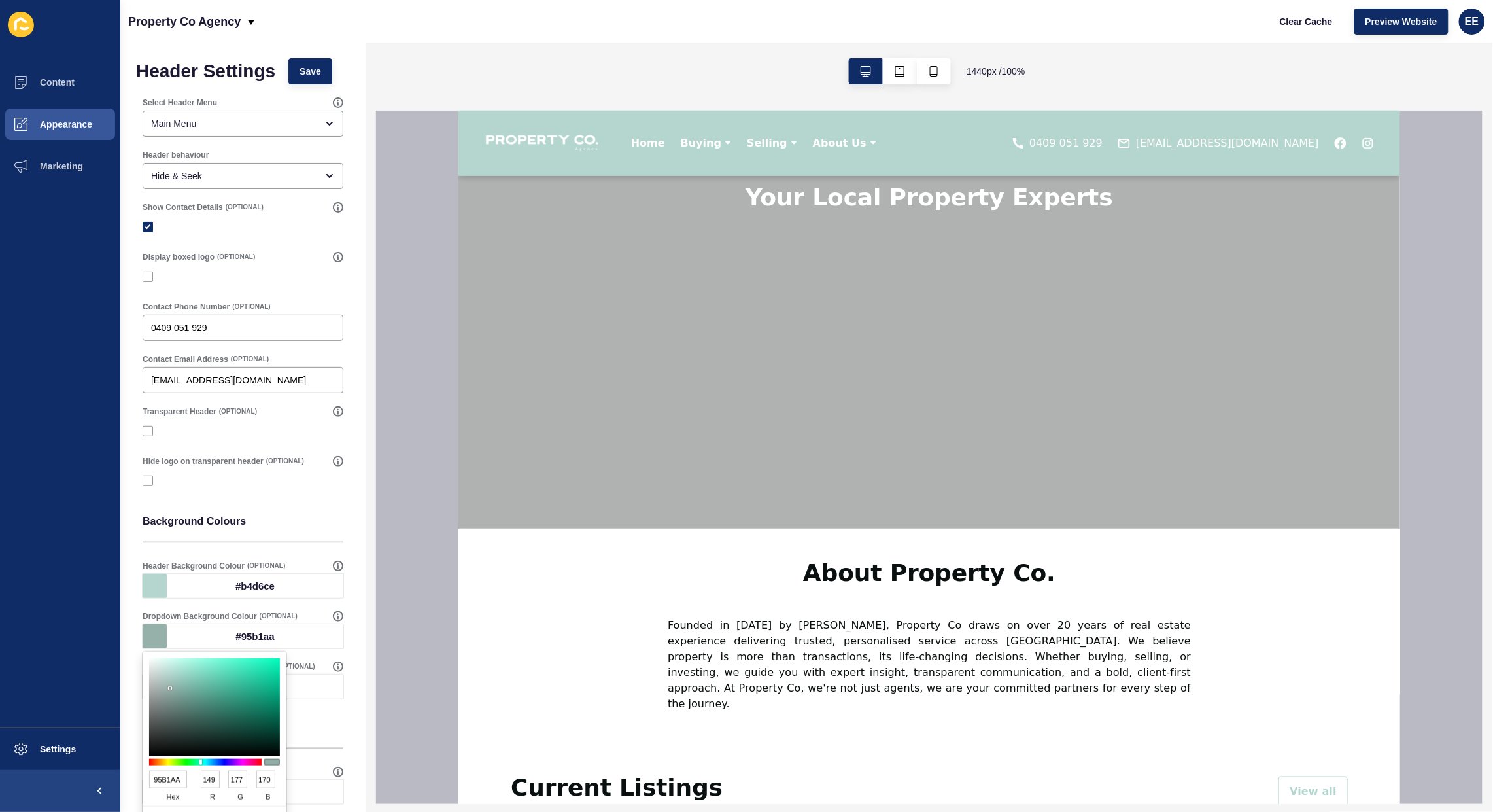
type input "214"
type input "206"
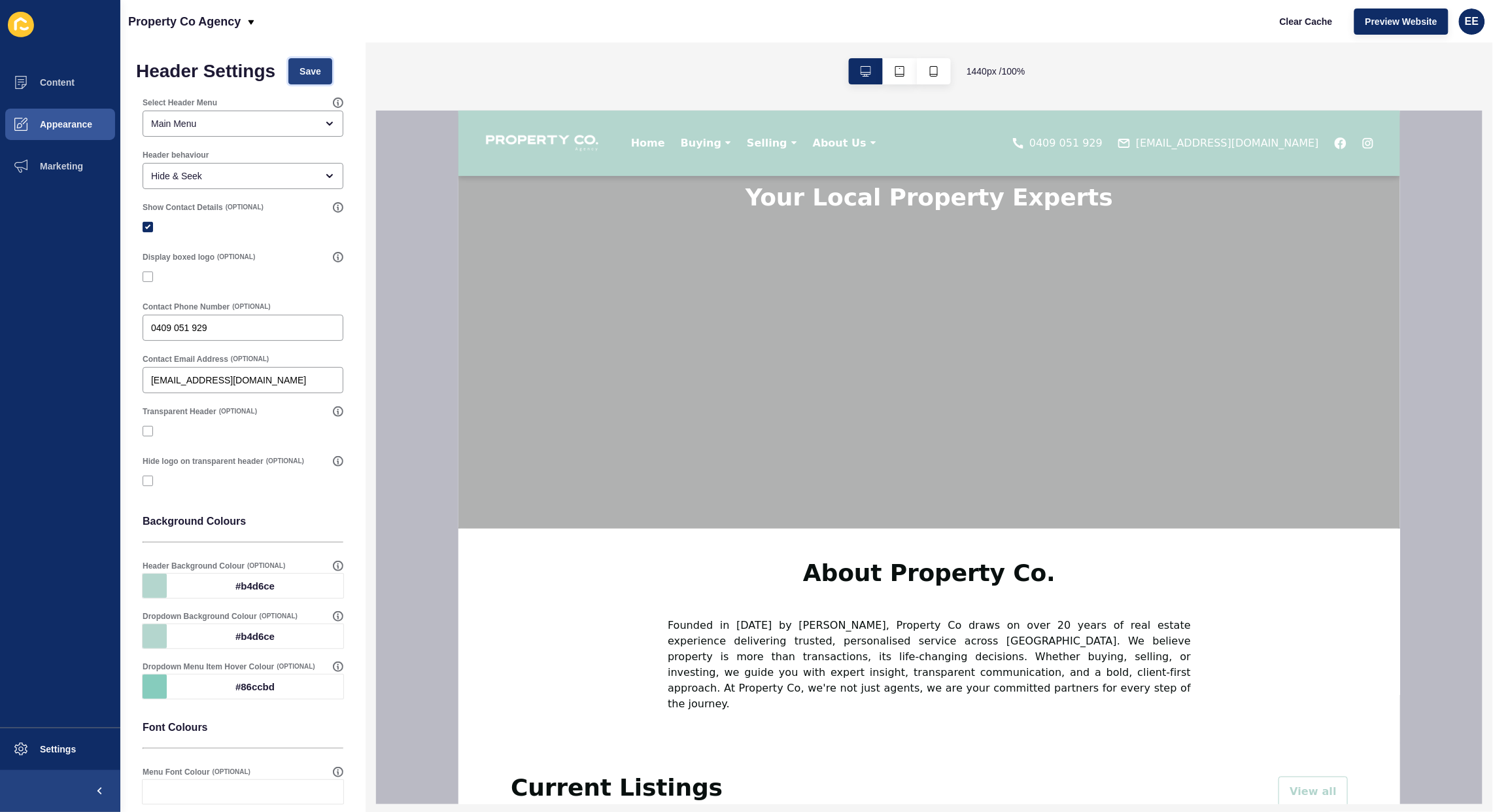
click at [312, 69] on span "Save" at bounding box center [310, 72] width 22 height 13
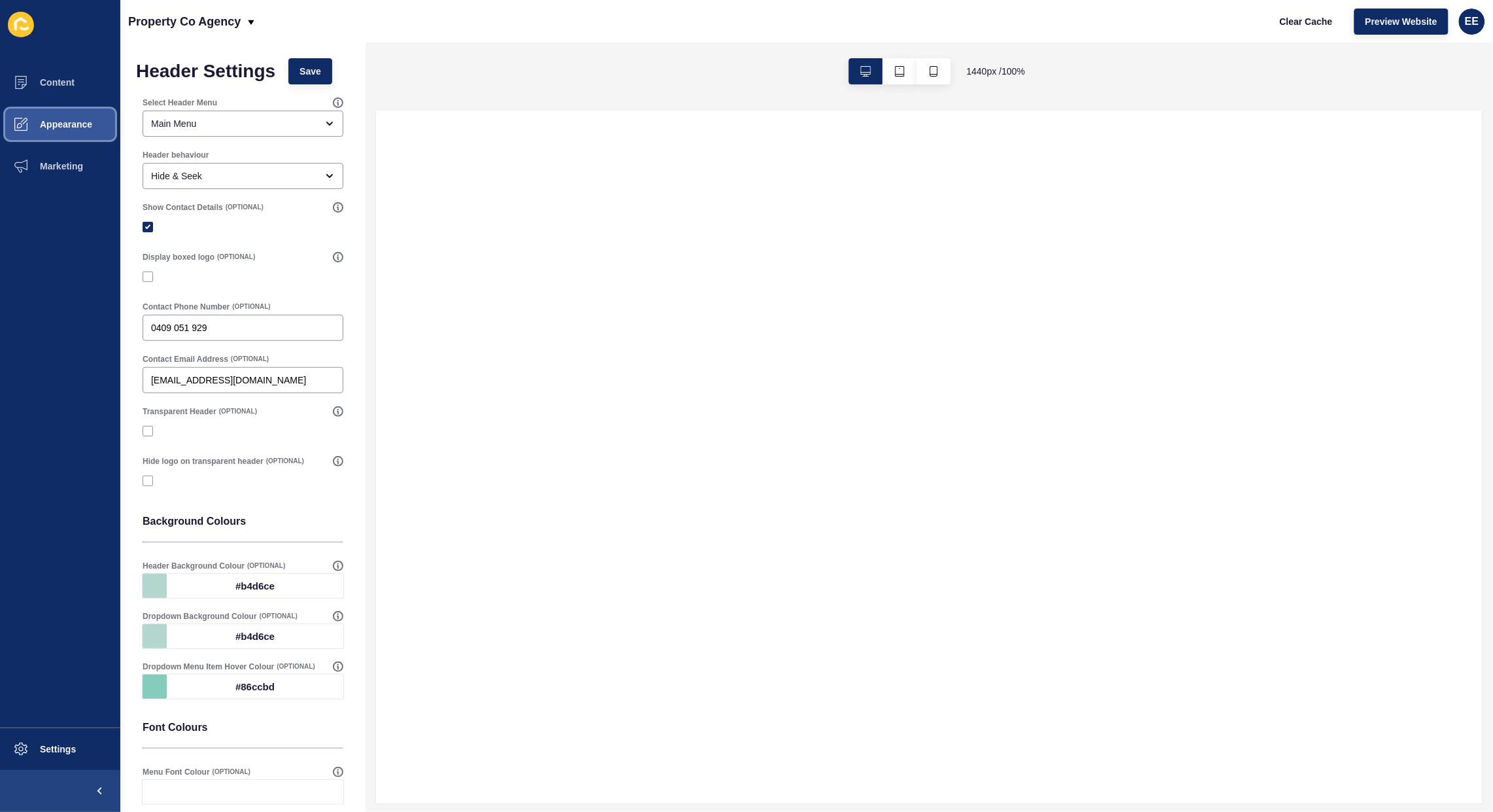
click at [68, 122] on span "Appearance" at bounding box center [46, 124] width 94 height 11
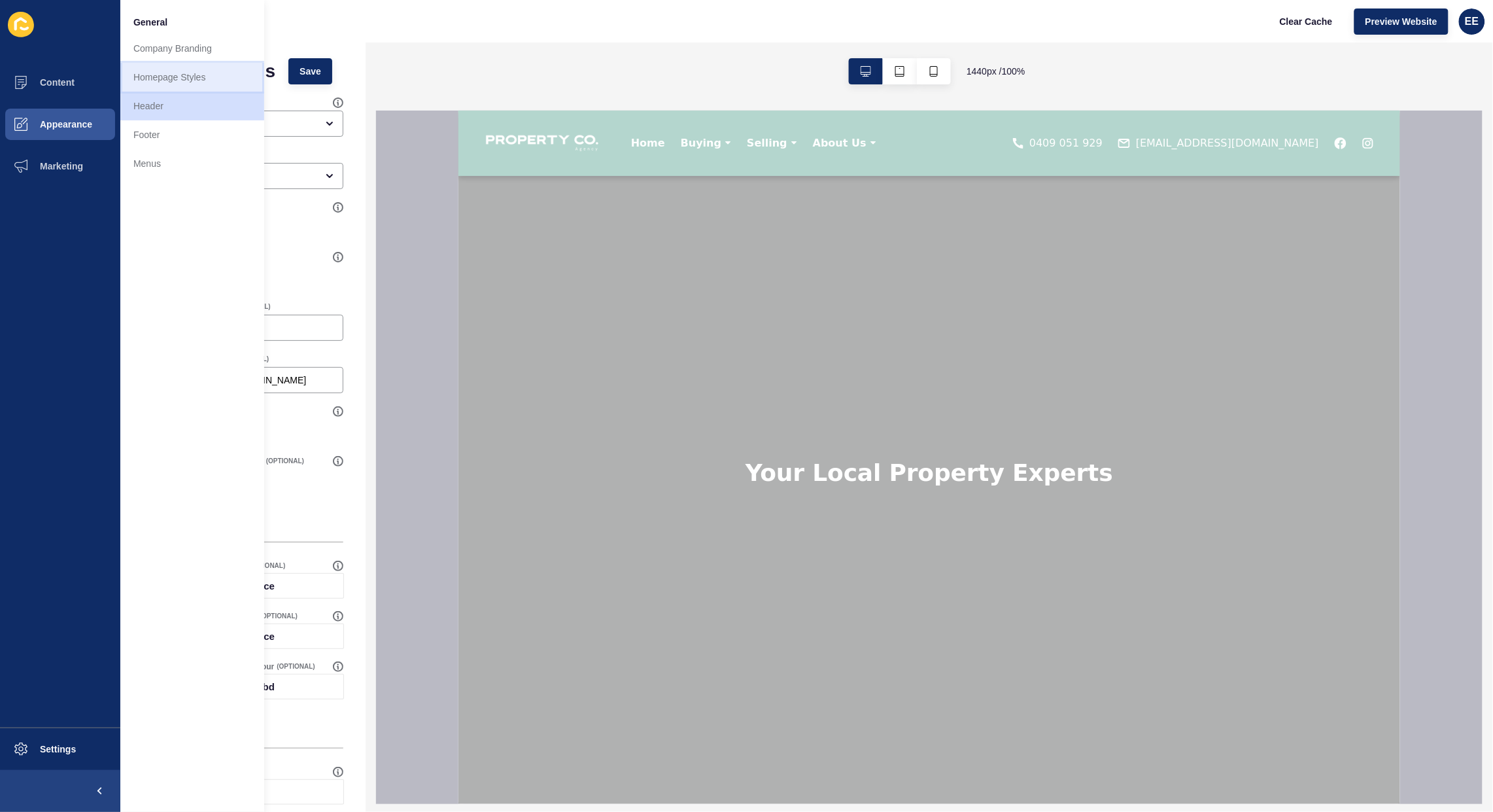
click at [165, 82] on link "Homepage Styles" at bounding box center [192, 76] width 144 height 28
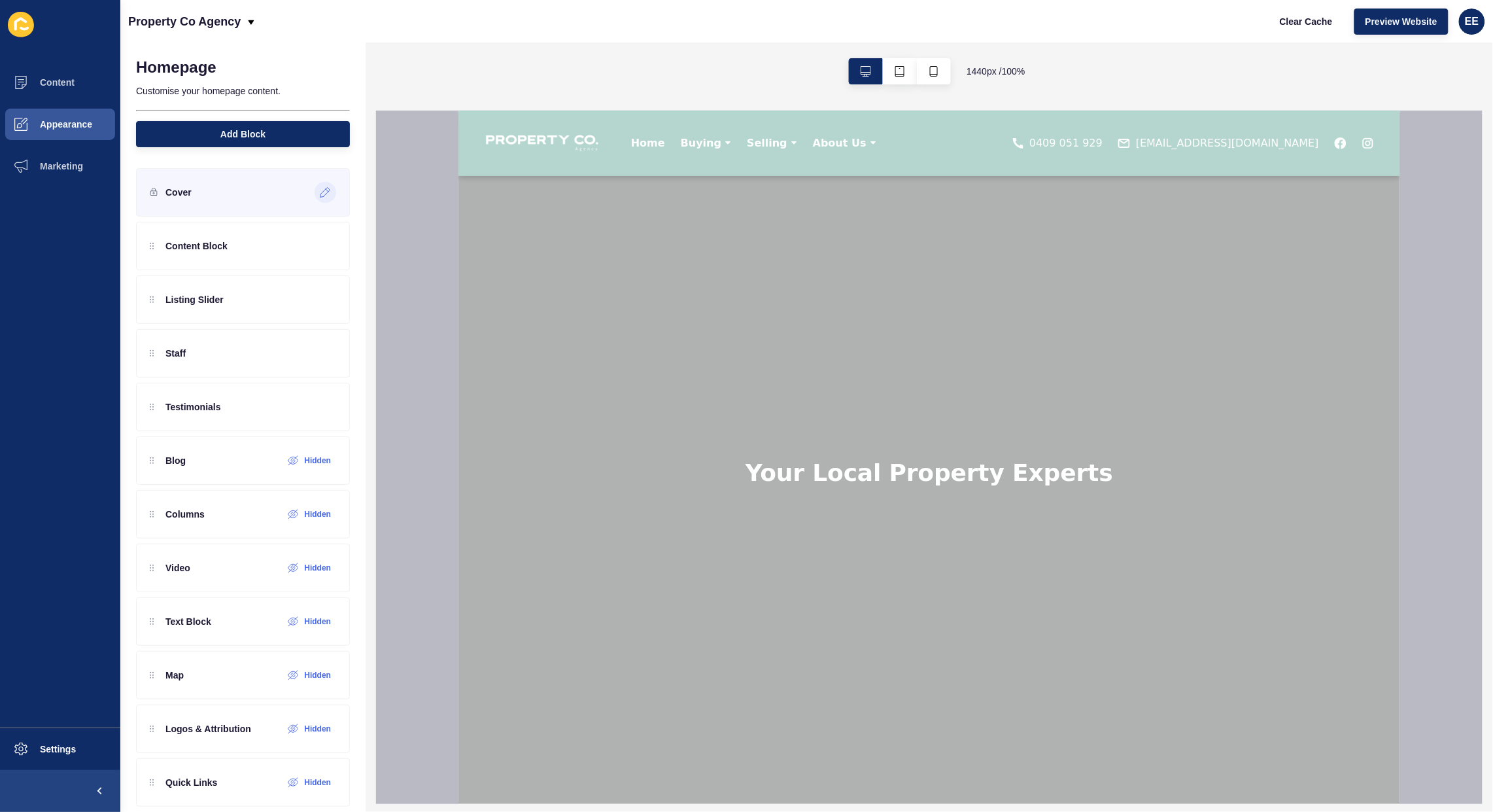
click at [320, 194] on icon at bounding box center [325, 192] width 11 height 11
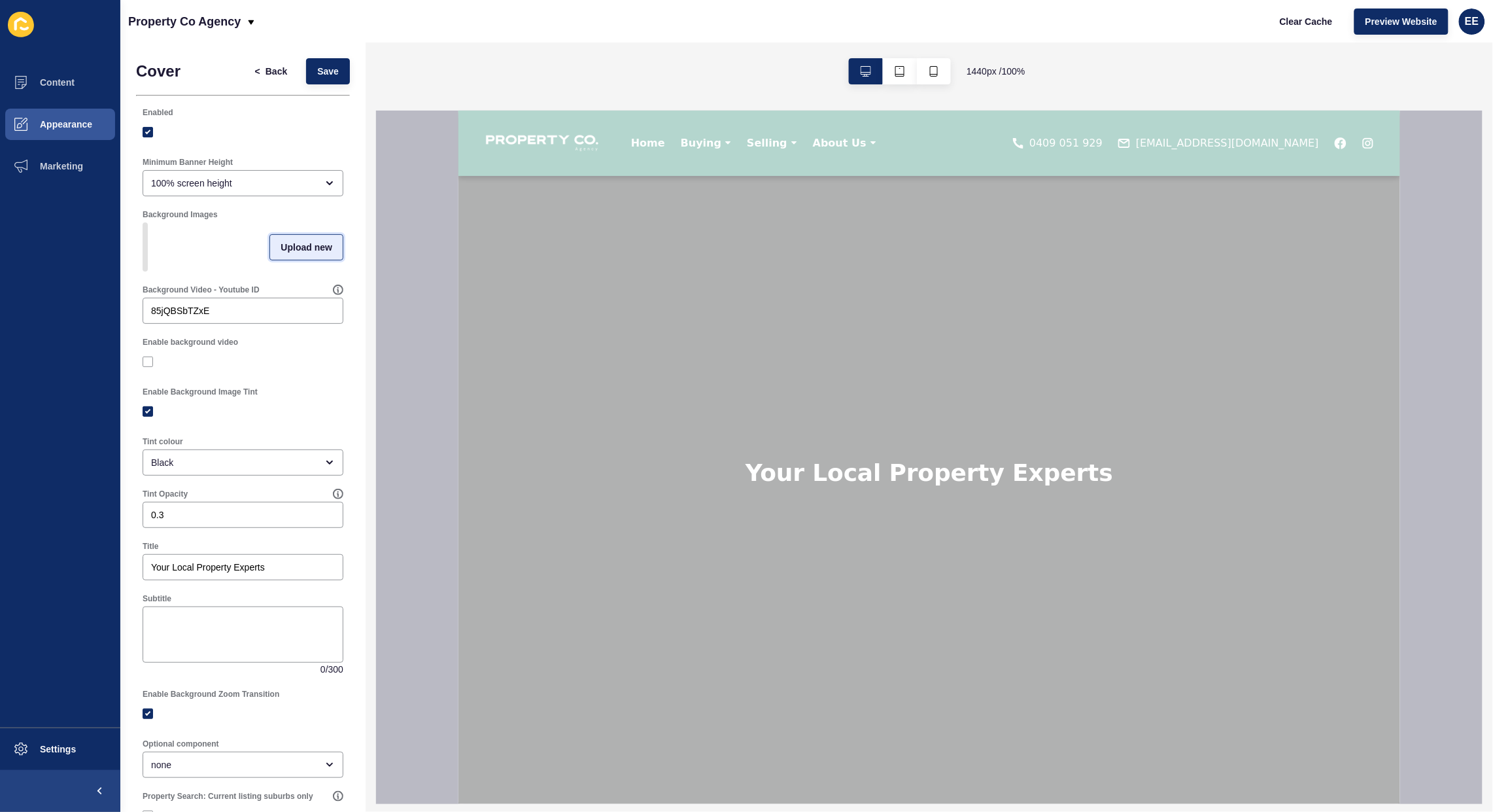
click at [281, 254] on span "Upload new" at bounding box center [307, 247] width 52 height 13
click at [222, 240] on span at bounding box center [243, 249] width 199 height 51
click at [144, 224] on input "Drag or click to upload" at bounding box center [144, 224] width 0 height 0
type input "C:\fakepath\kitchenimage.jpg"
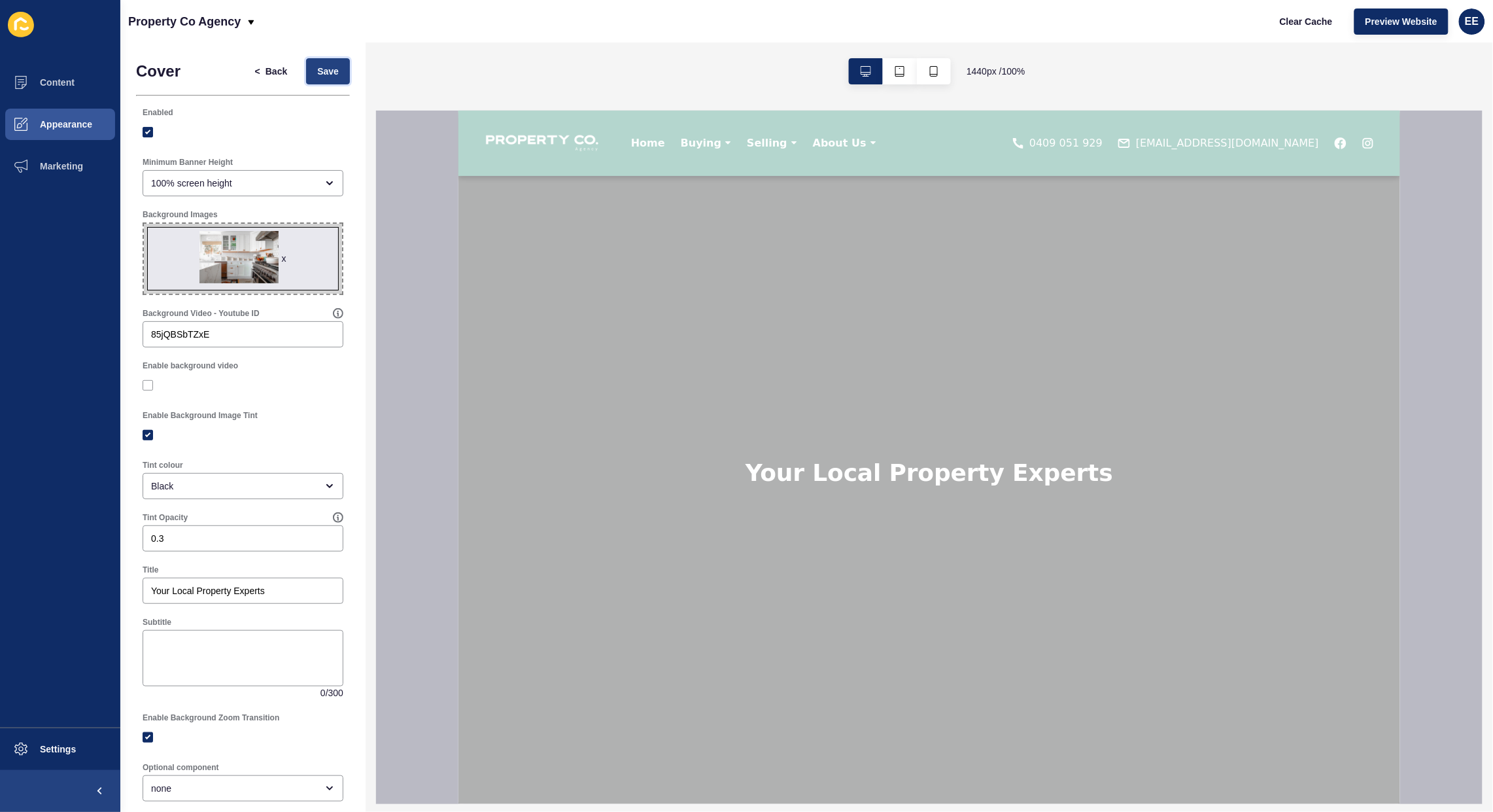
click at [317, 72] on span "Save" at bounding box center [328, 72] width 22 height 13
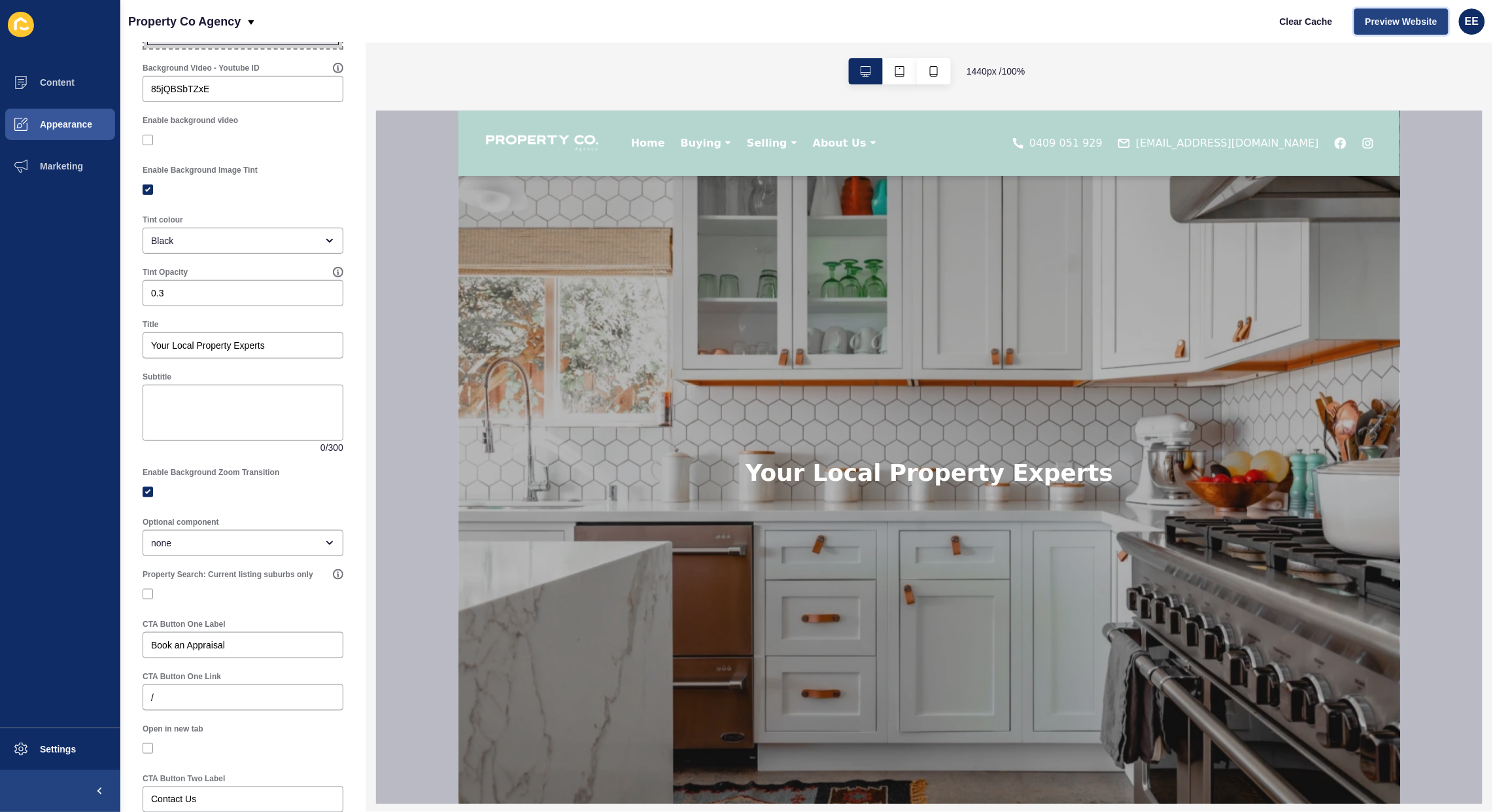
click at [1396, 20] on span "Preview Website" at bounding box center [1401, 21] width 72 height 13
click at [198, 411] on textarea "Subtitle" at bounding box center [243, 413] width 197 height 52
paste textarea "Whether buying, selling, or investing, we guide you with expert insight, transp…"
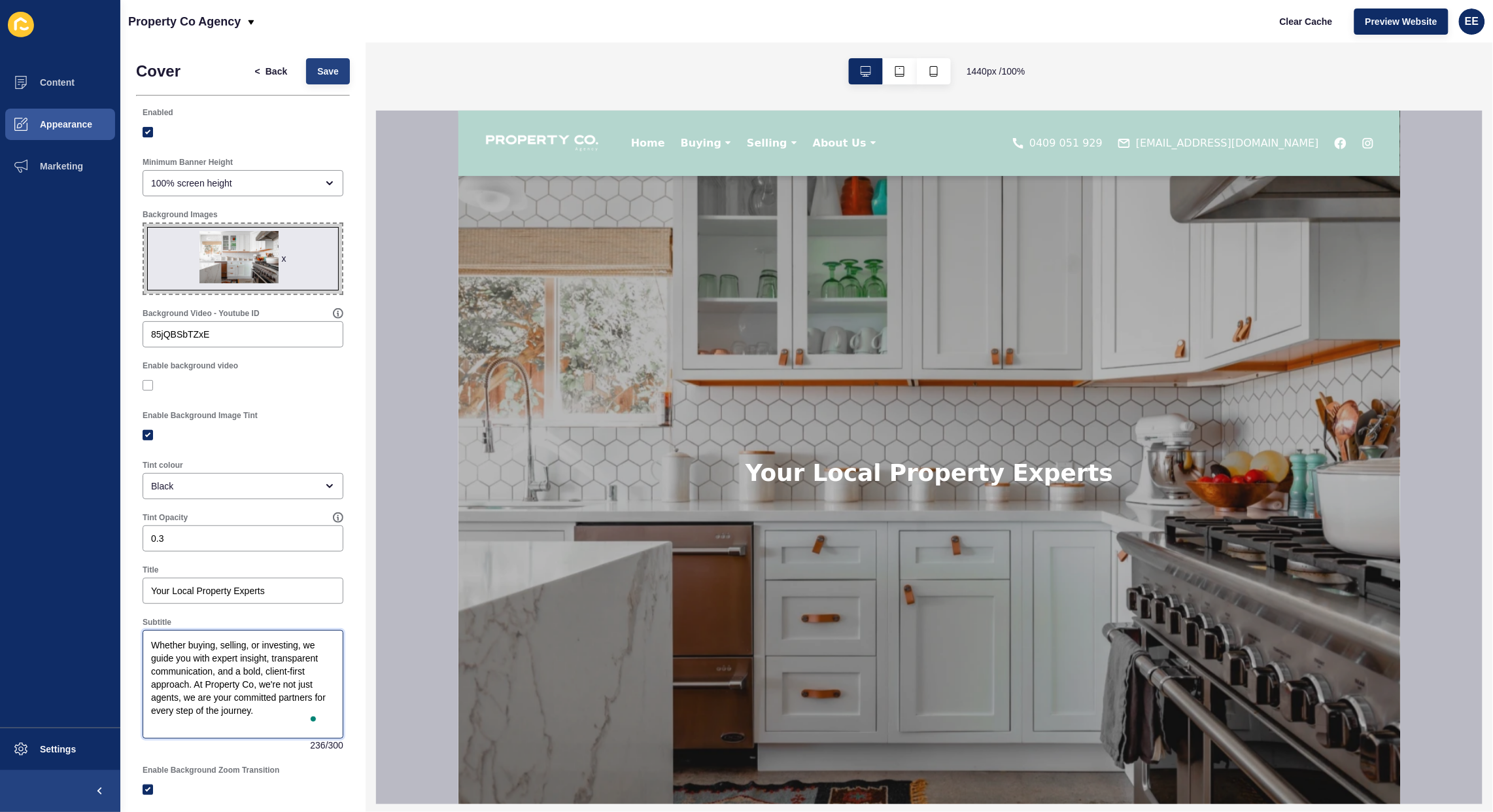
type textarea "Whether buying, selling, or investing, we guide you with expert insight, transp…"
click at [317, 76] on span "Save" at bounding box center [328, 72] width 22 height 13
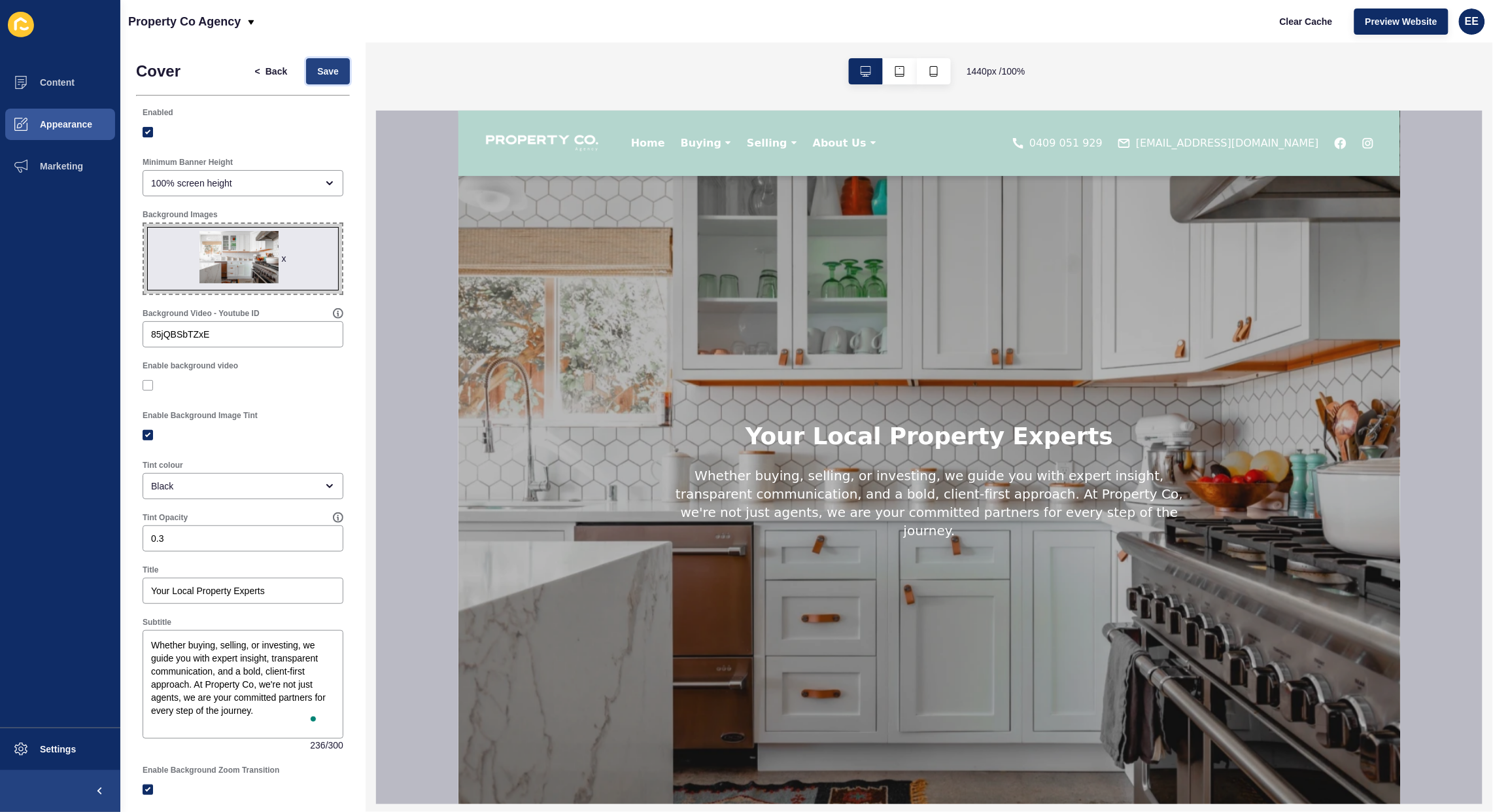
click at [317, 68] on span "Save" at bounding box center [328, 72] width 22 height 13
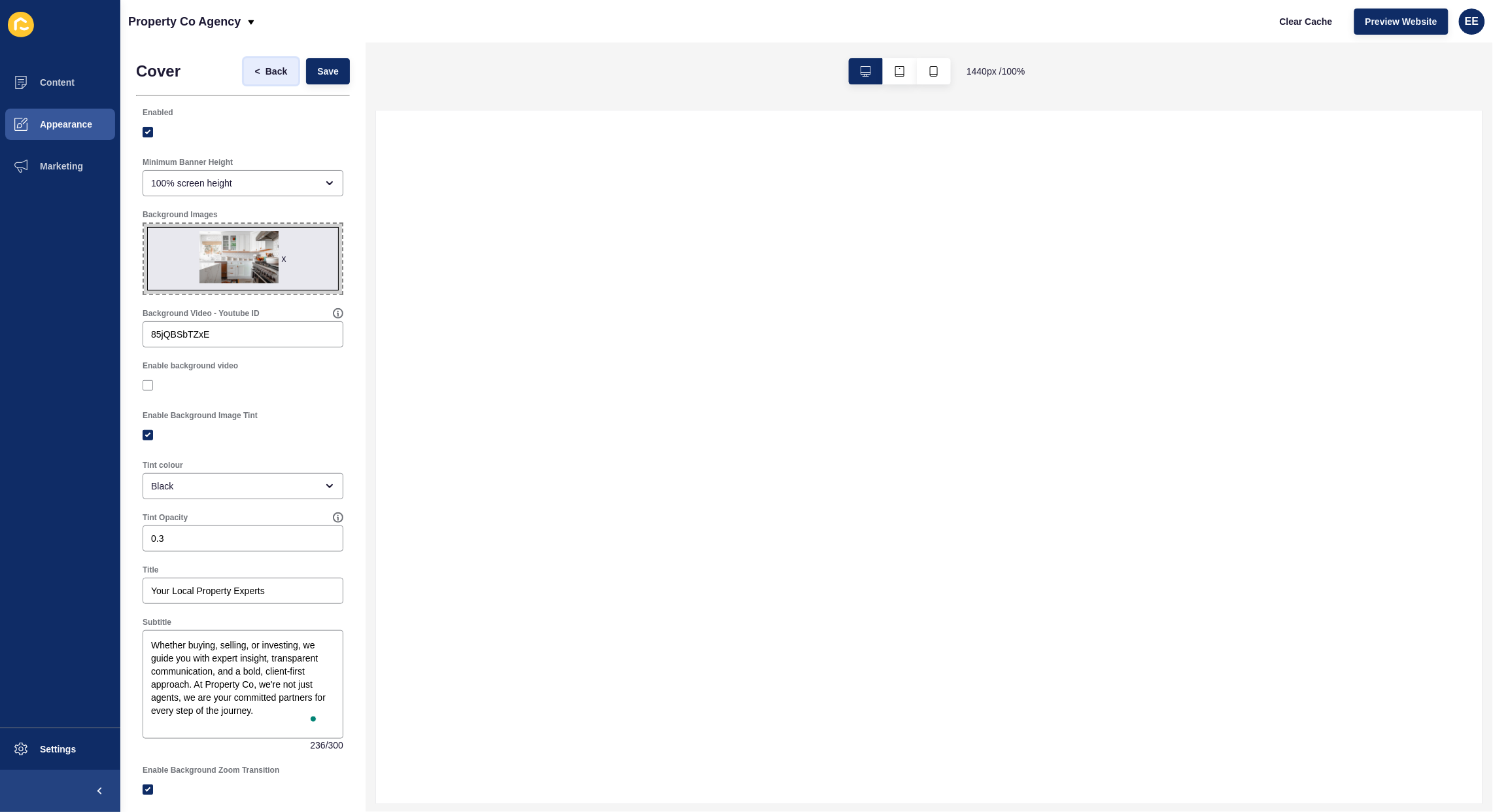
click at [265, 72] on span "Back" at bounding box center [276, 72] width 22 height 13
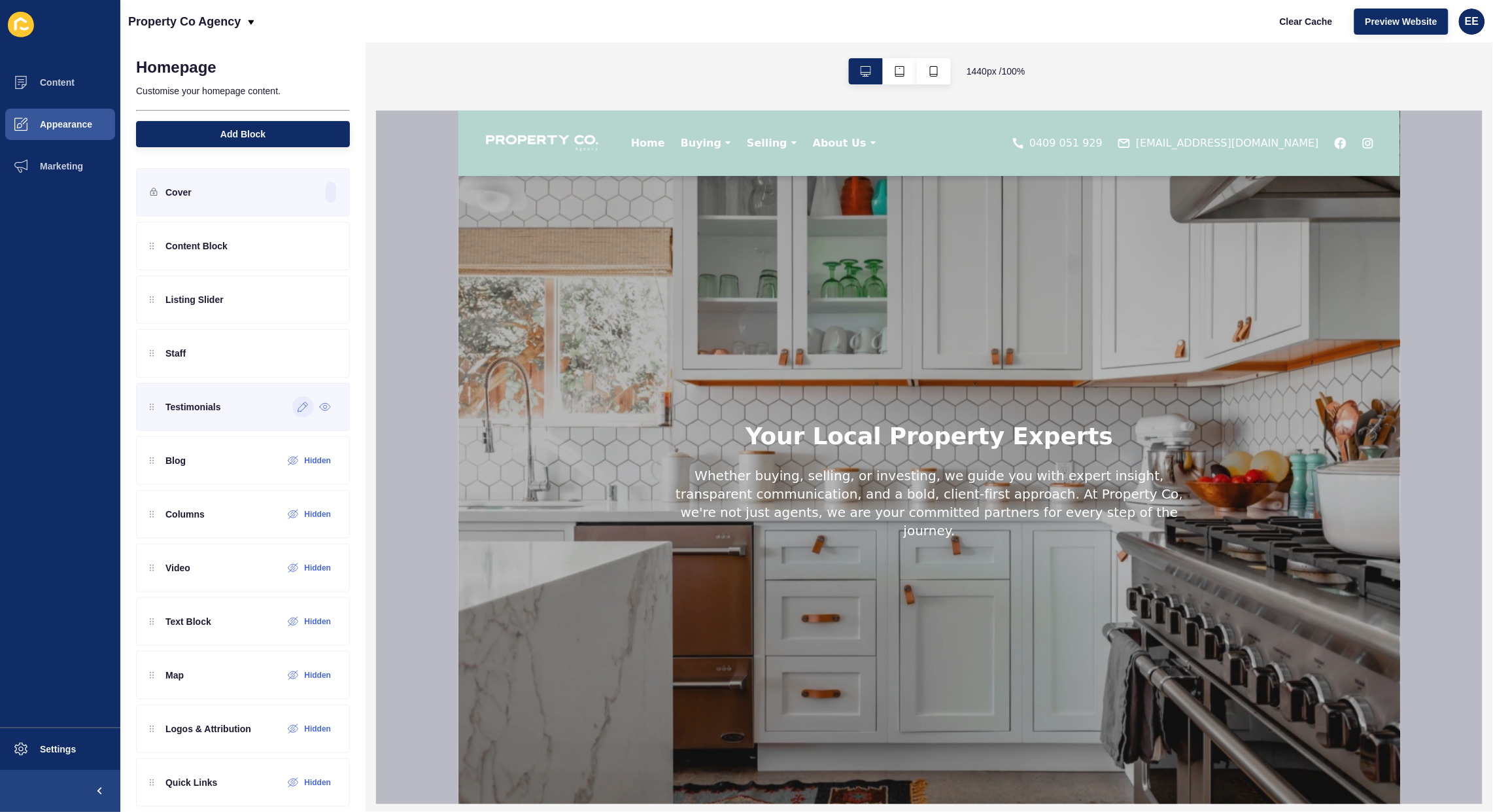
click at [298, 412] on icon at bounding box center [303, 407] width 11 height 11
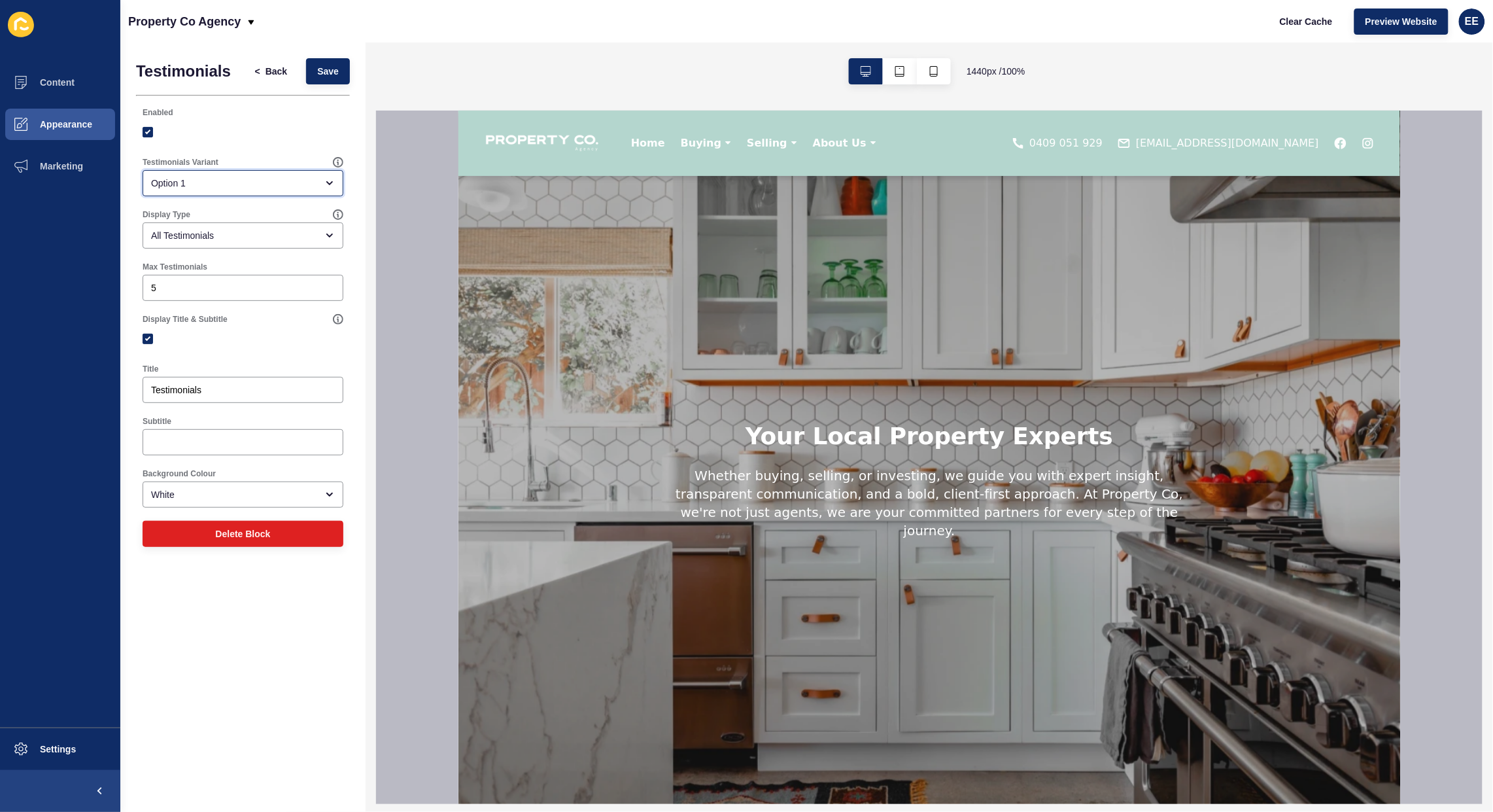
click at [202, 193] on div "Option 1" at bounding box center [242, 183] width 201 height 26
click at [226, 248] on span "Option 2" at bounding box center [242, 245] width 180 height 13
drag, startPoint x: 334, startPoint y: 76, endPoint x: 334, endPoint y: 84, distance: 8.0
click at [334, 84] on button "Save" at bounding box center [328, 72] width 44 height 26
click at [233, 185] on div "Option 2" at bounding box center [234, 183] width 165 height 13
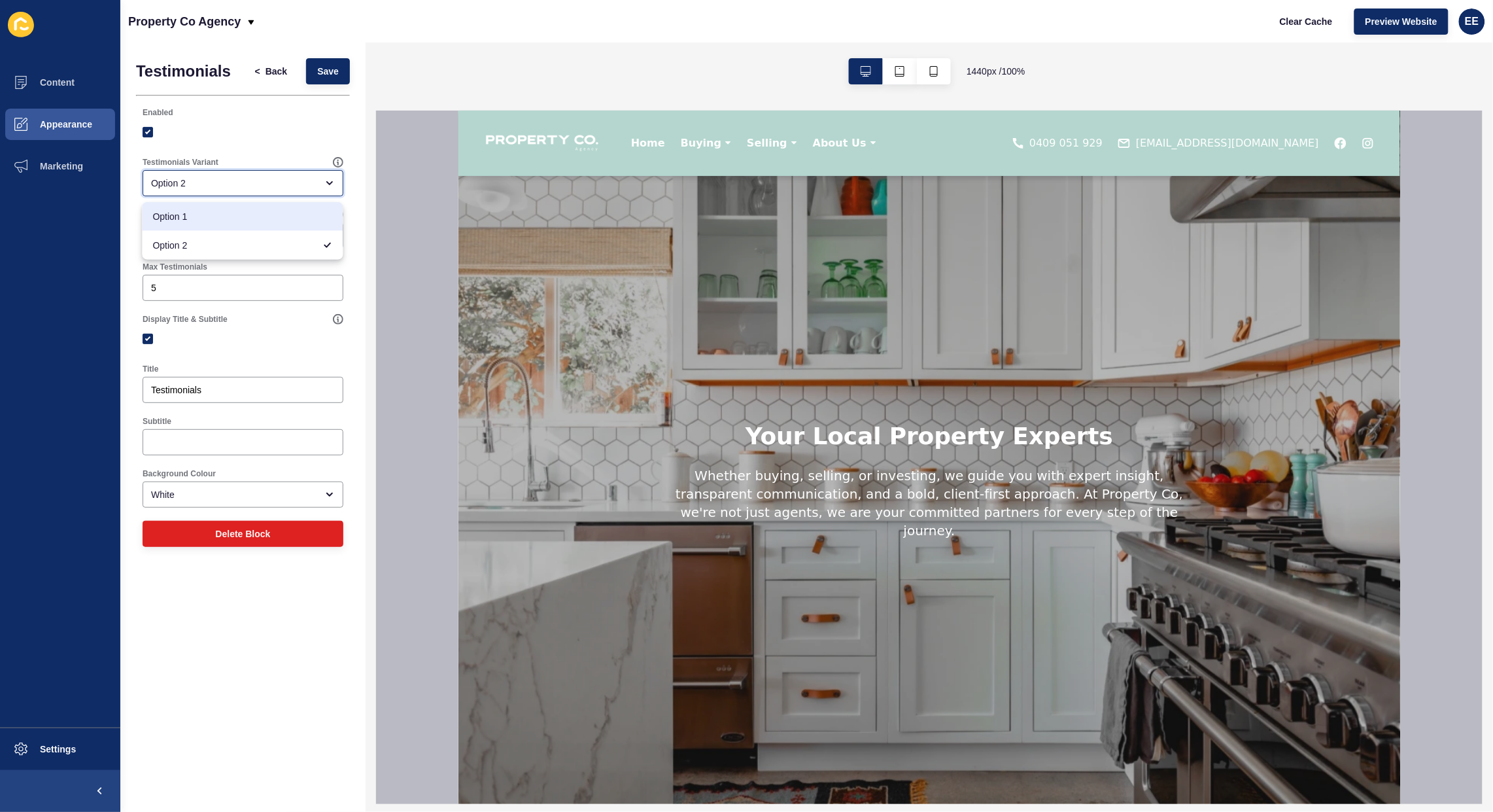
click at [213, 208] on div "Option 1" at bounding box center [242, 216] width 201 height 28
type input "Option 1"
click at [317, 75] on span "Save" at bounding box center [328, 72] width 22 height 13
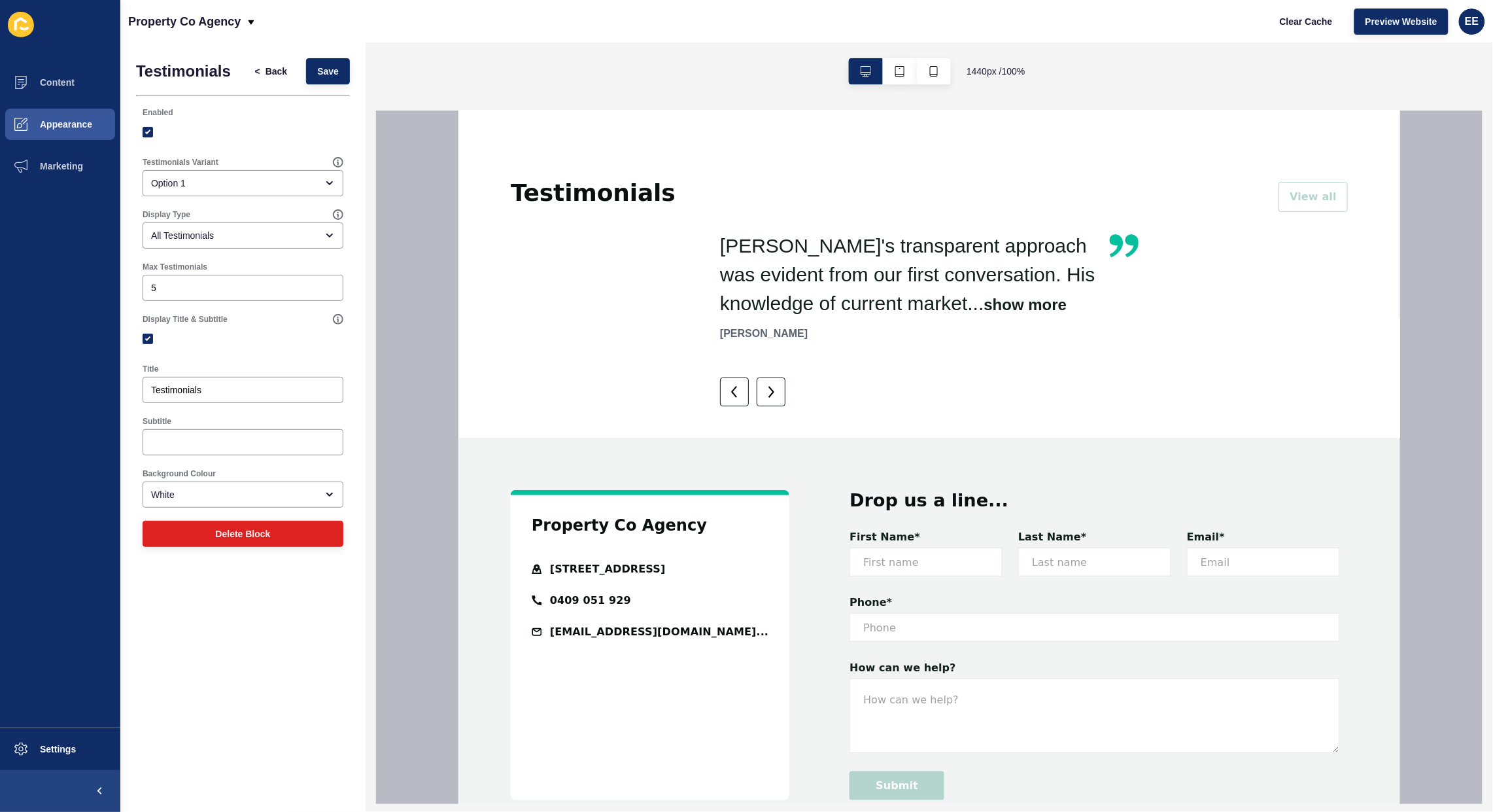
scroll to position [1717, 0]
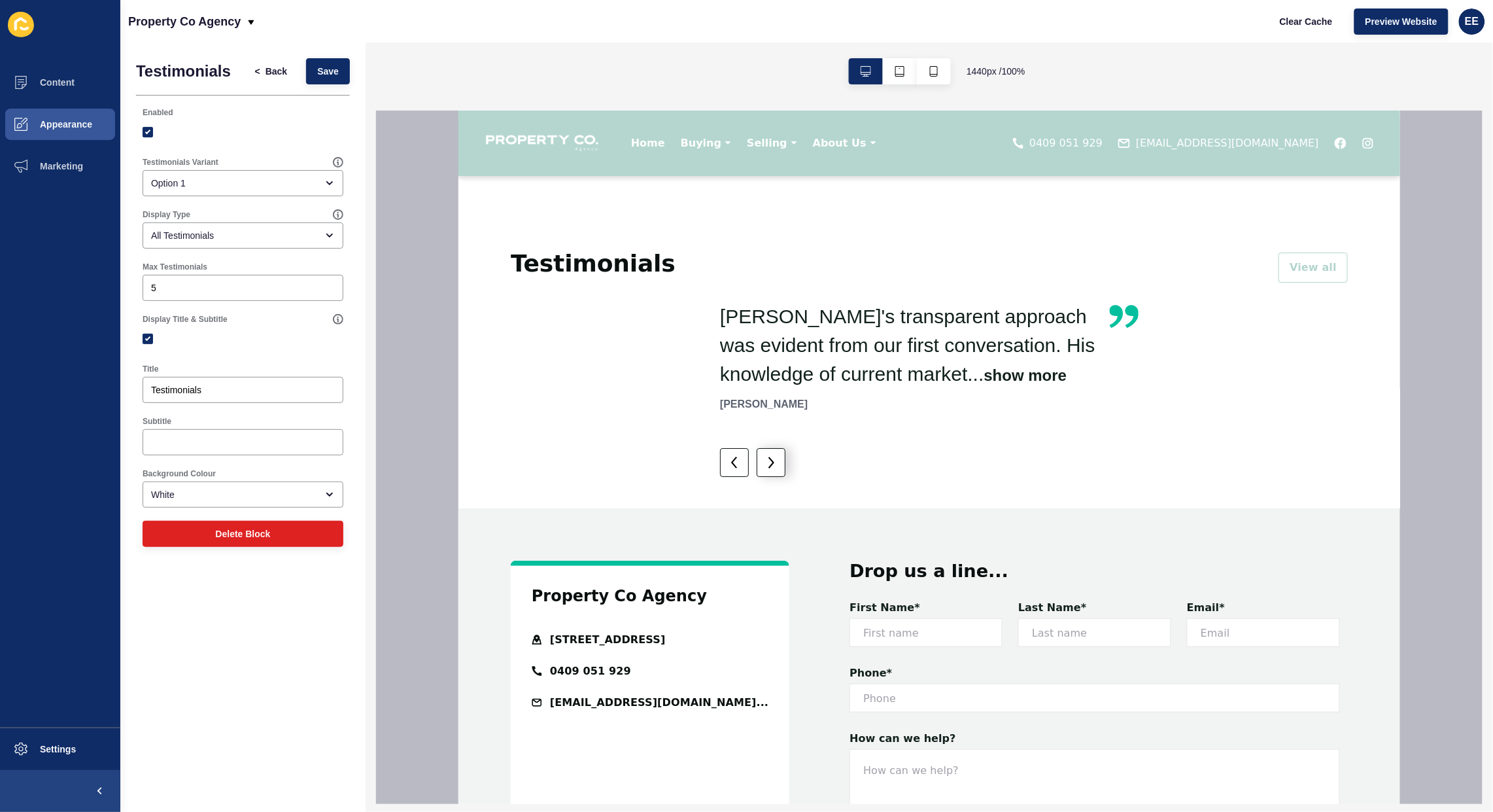
click at [767, 456] on img at bounding box center [770, 461] width 15 height 11
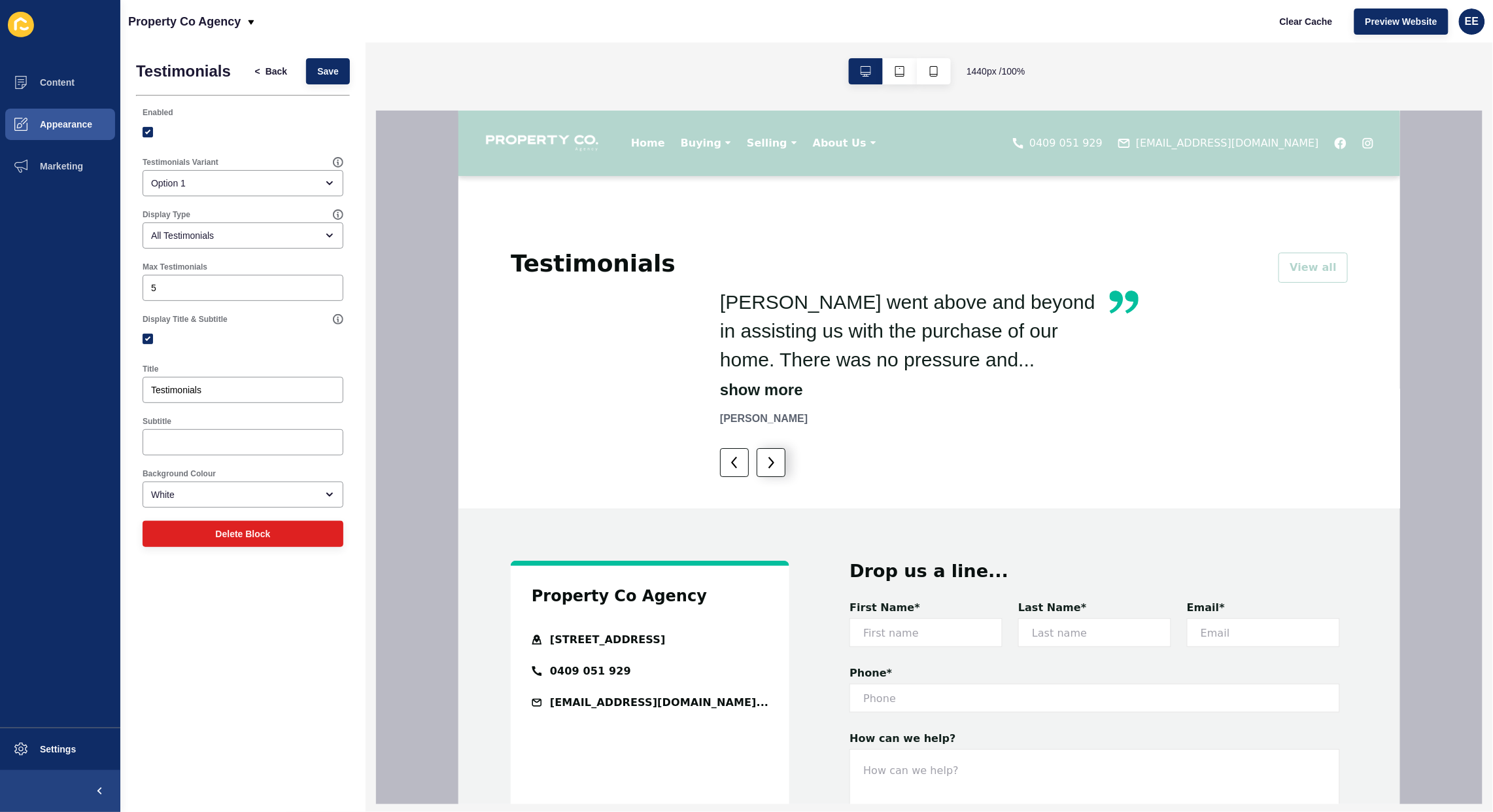
click at [767, 456] on img at bounding box center [770, 461] width 15 height 11
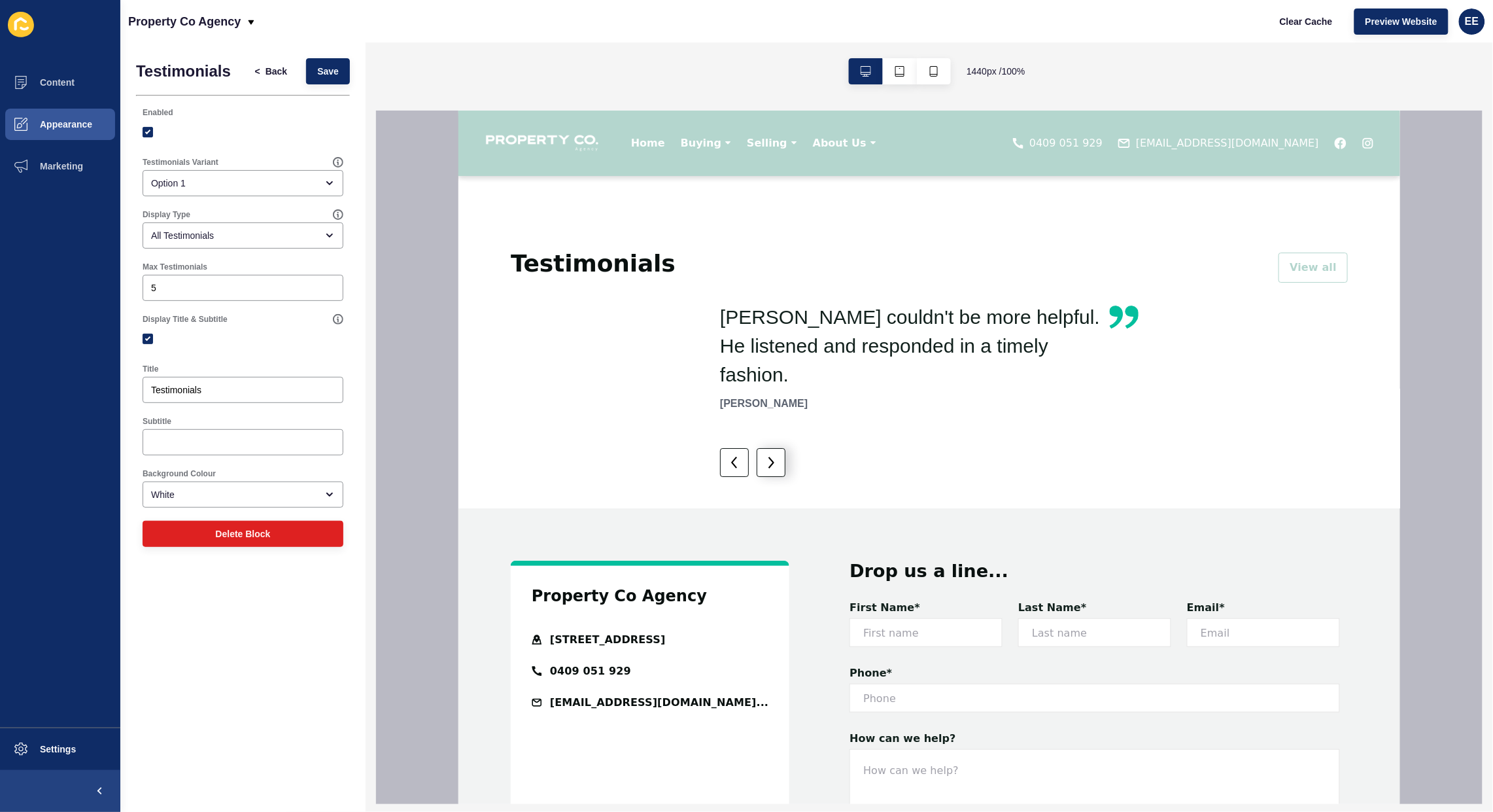
click at [767, 456] on img at bounding box center [770, 461] width 15 height 11
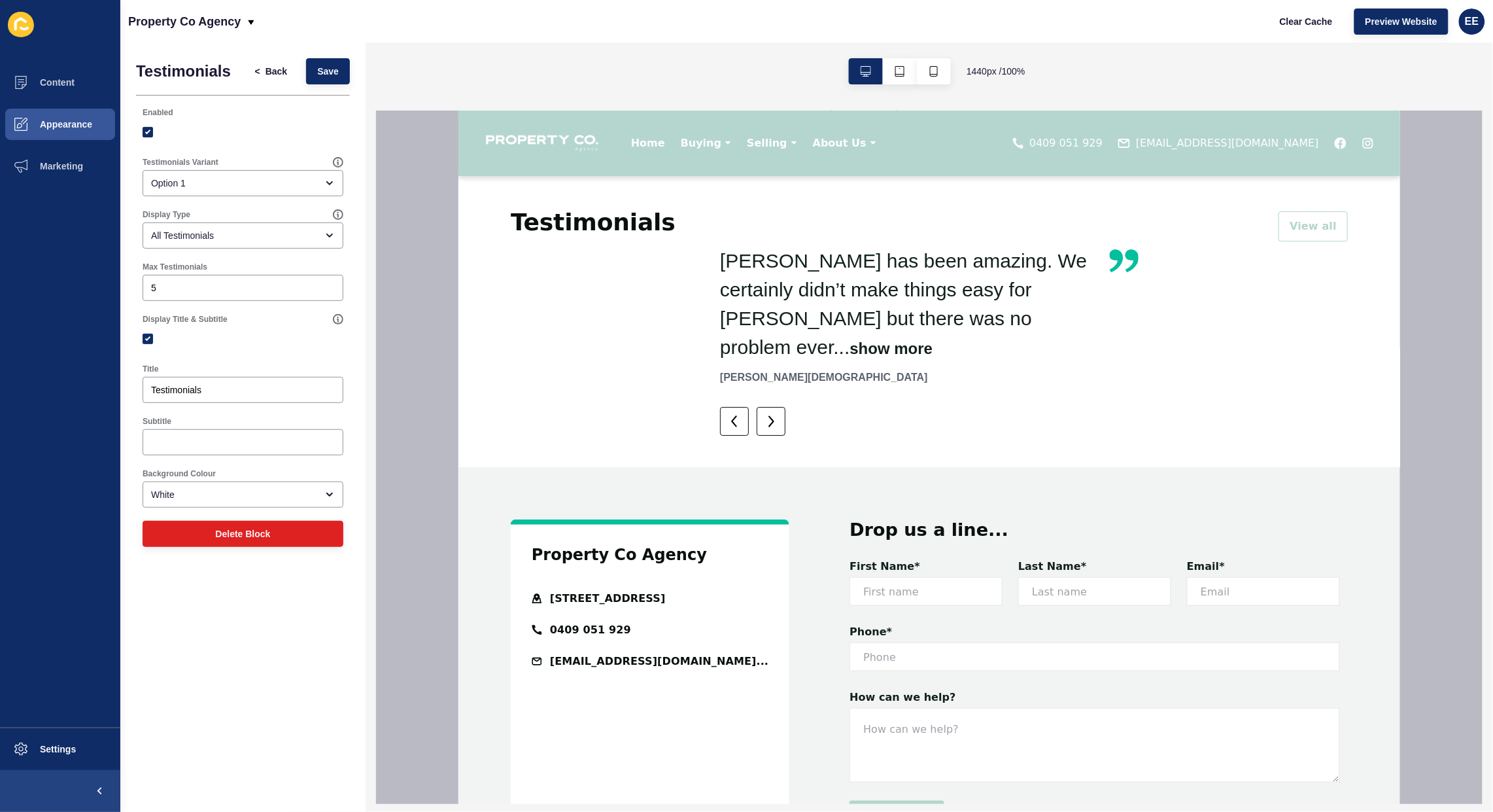
scroll to position [1747, 0]
